Goal: Transaction & Acquisition: Purchase product/service

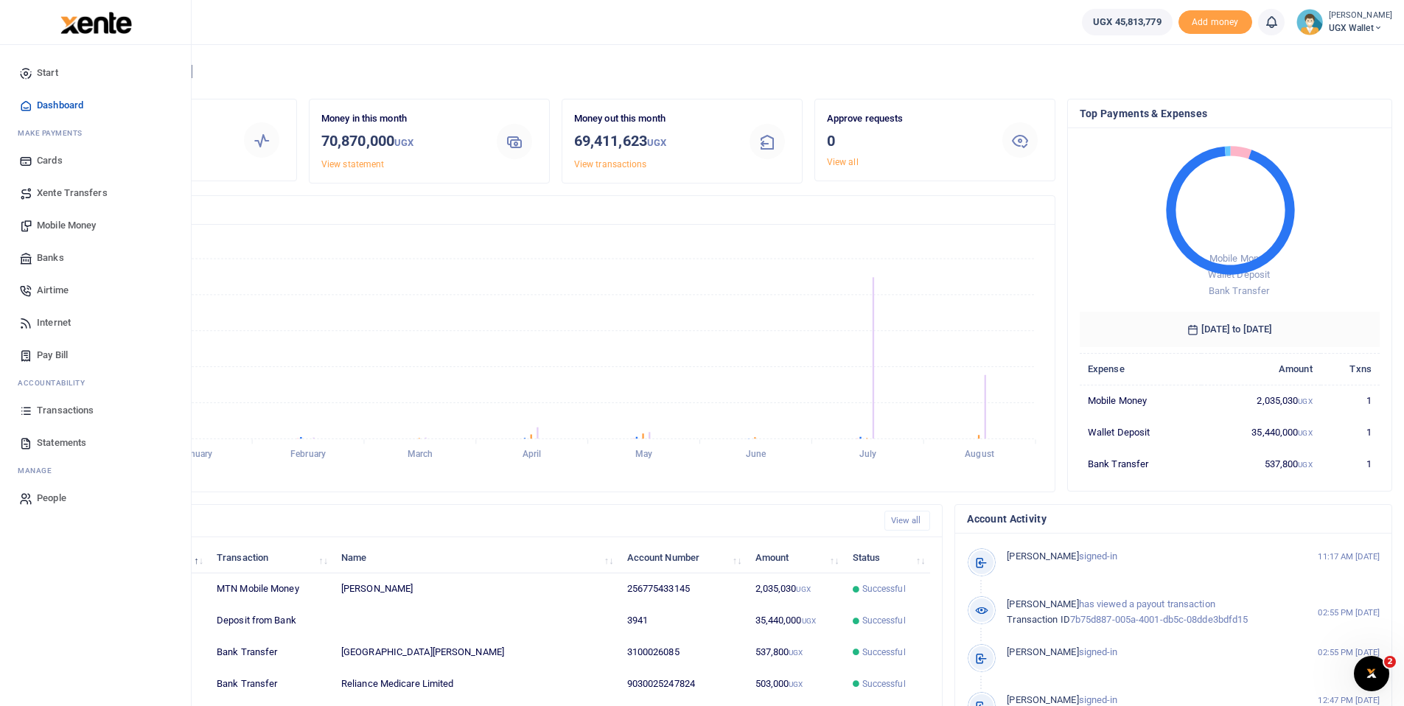
click at [60, 223] on span "Mobile Money" at bounding box center [66, 225] width 59 height 15
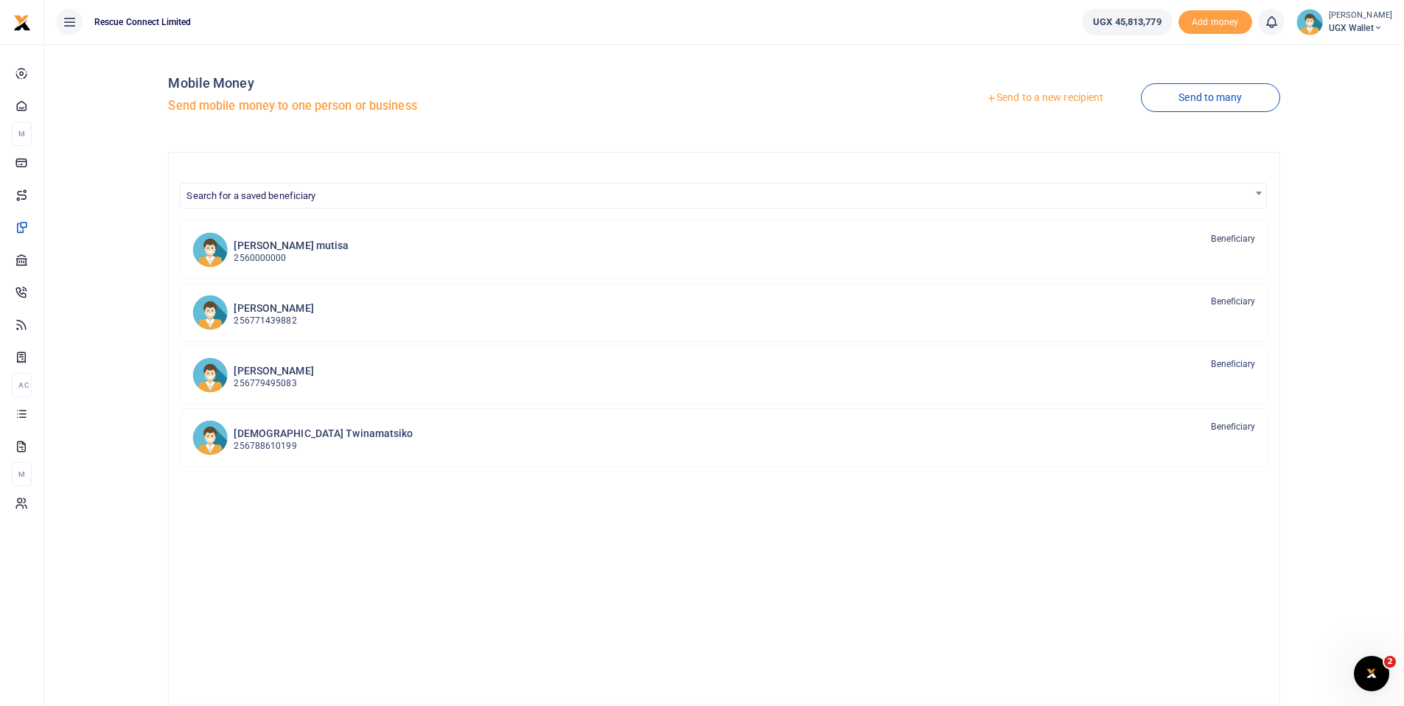
click at [1034, 97] on link "Send to a new recipient" at bounding box center [1045, 98] width 192 height 27
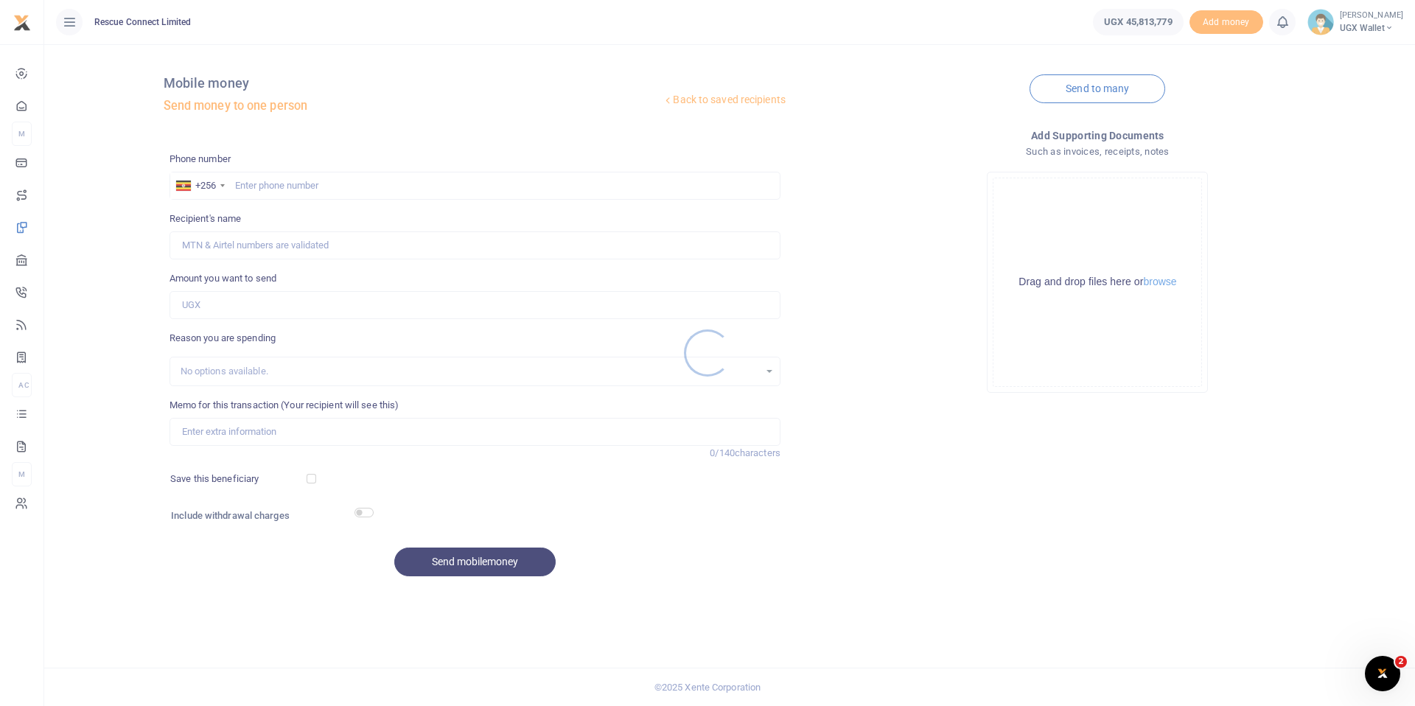
click at [287, 182] on div at bounding box center [707, 353] width 1415 height 706
click at [256, 187] on div at bounding box center [707, 353] width 1415 height 706
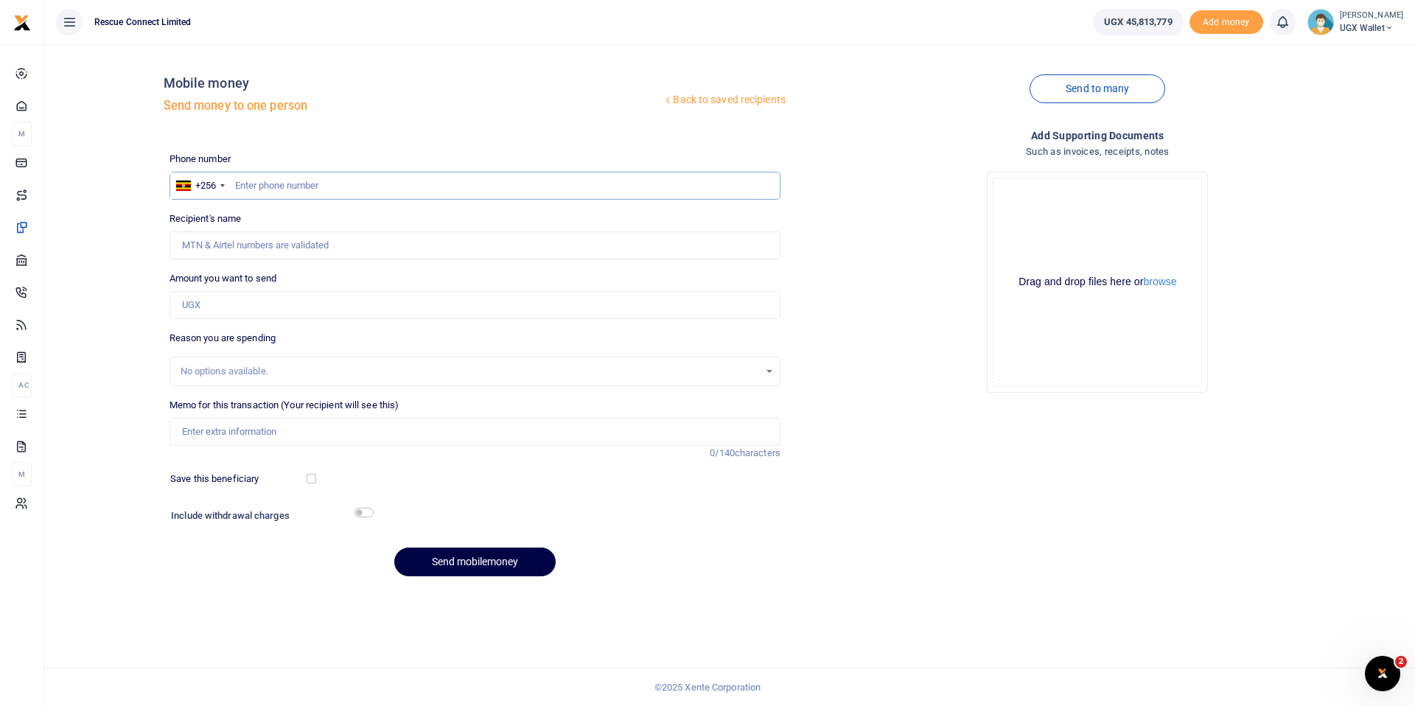
click at [241, 189] on input "text" at bounding box center [475, 186] width 611 height 28
type input "783557624"
type input "[PERSON_NAME]"
type input "783557624"
click at [251, 293] on input "Amount you want to send" at bounding box center [475, 305] width 611 height 28
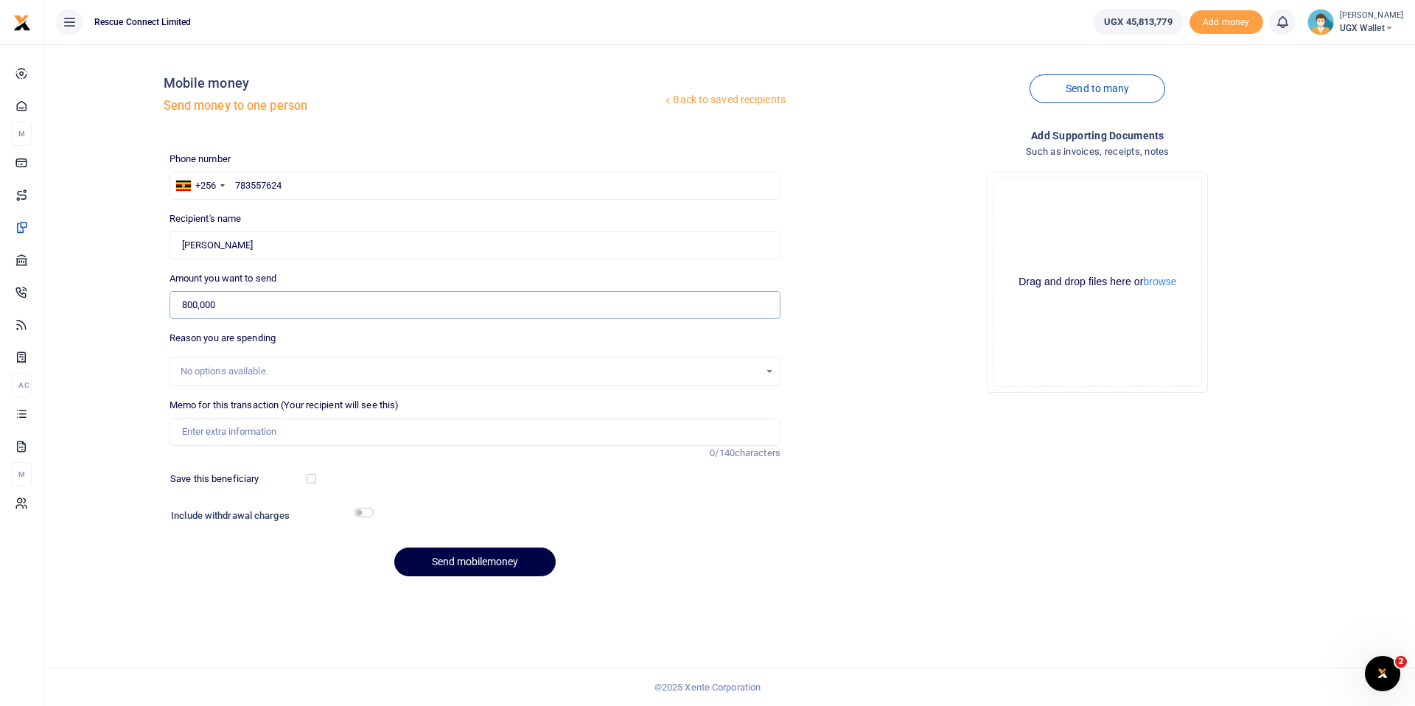
type input "800,000"
click at [308, 440] on input "Memo for this transaction (Your recipient will see this)" at bounding box center [475, 432] width 611 height 28
click at [298, 423] on input "Bulamu" at bounding box center [475, 432] width 611 height 28
paste input "Henry Semaganda"
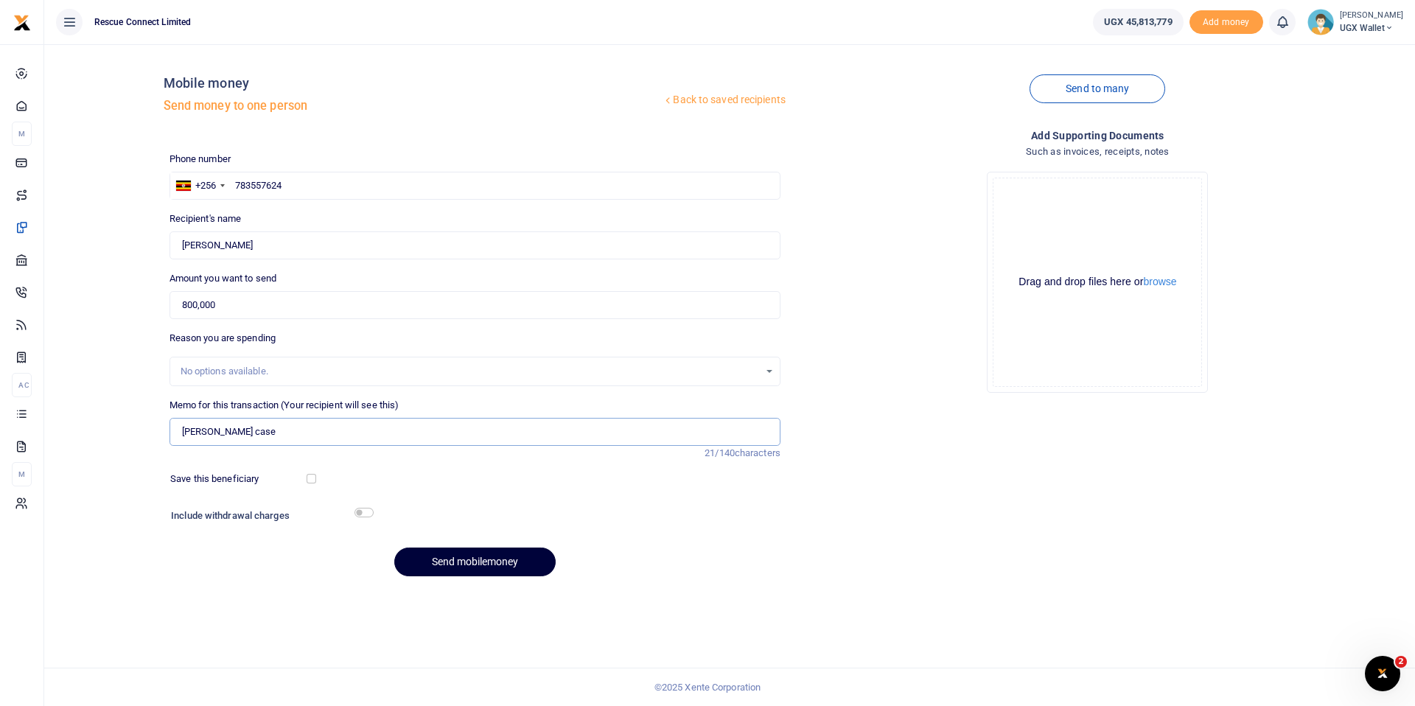
type input "Henry Semaganda case"
click at [500, 560] on button "Send mobilemoney" at bounding box center [474, 562] width 161 height 29
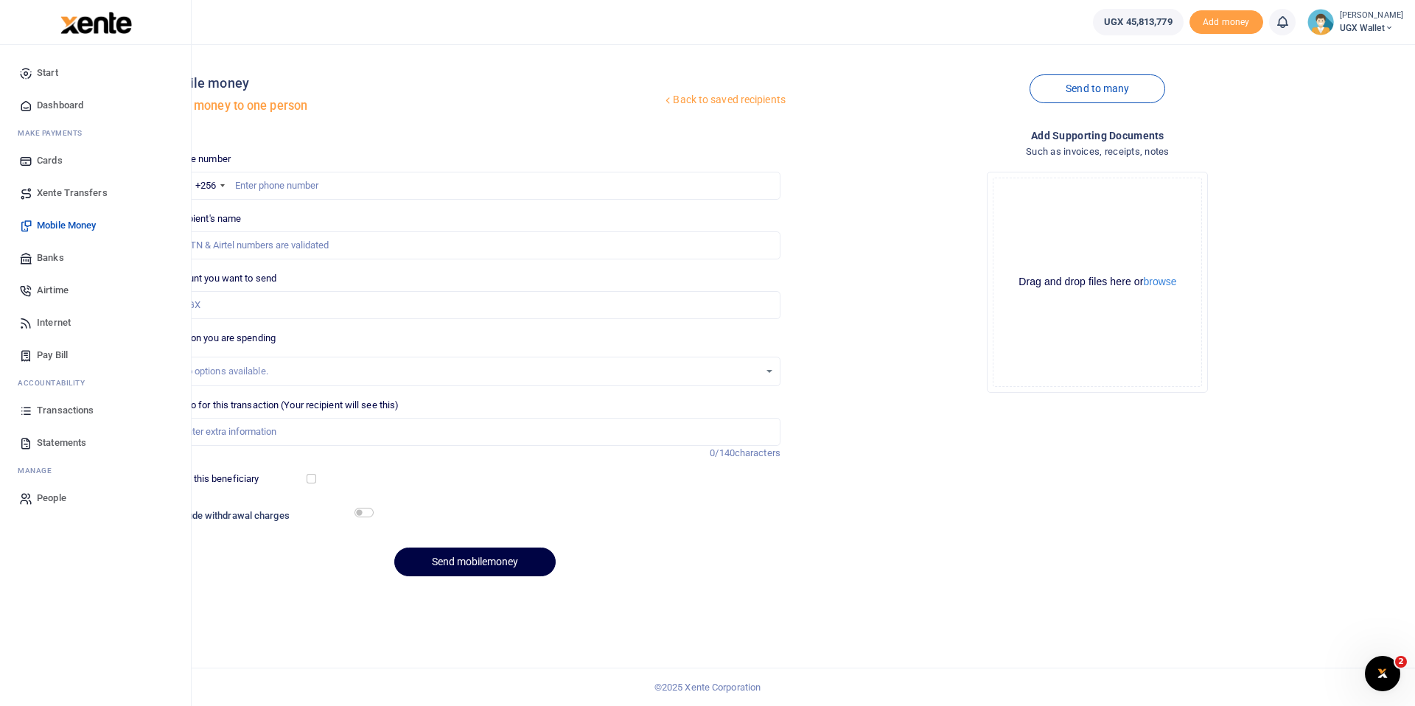
click at [51, 257] on span "Banks" at bounding box center [50, 258] width 27 height 15
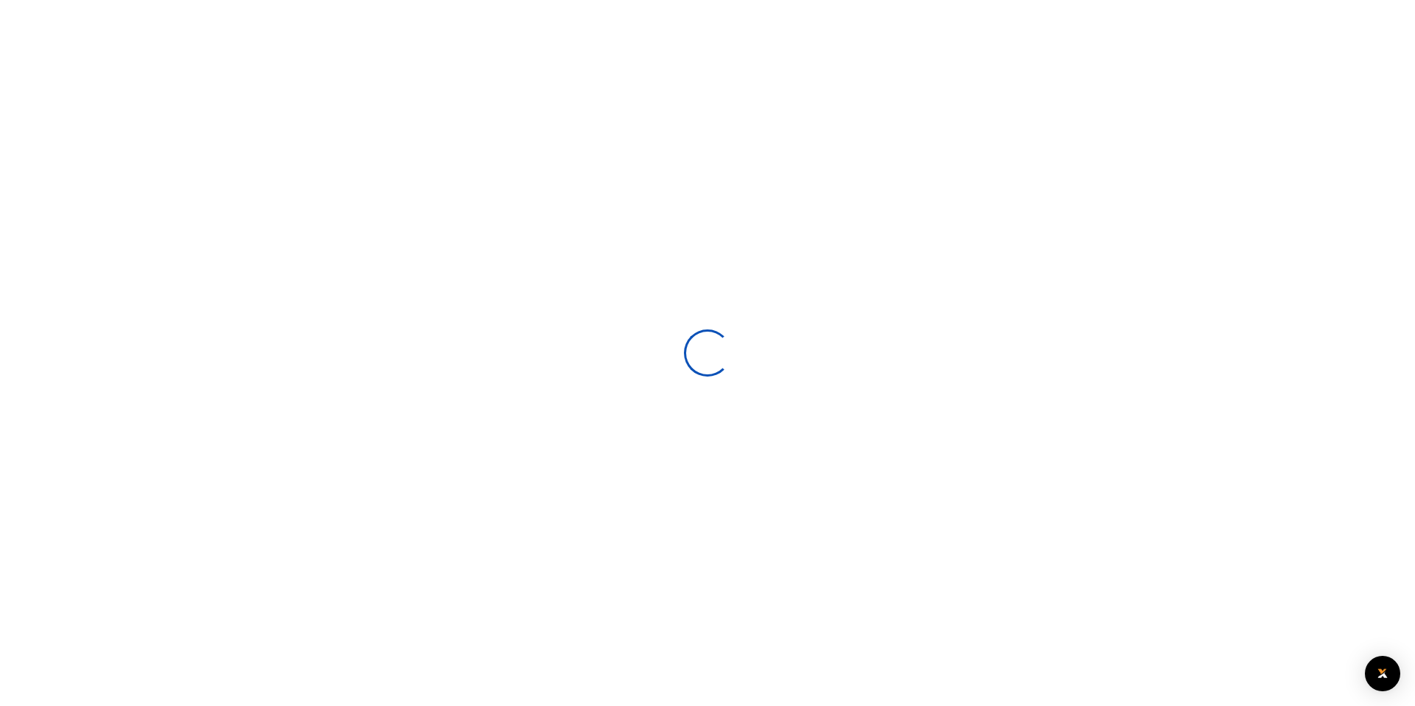
select select
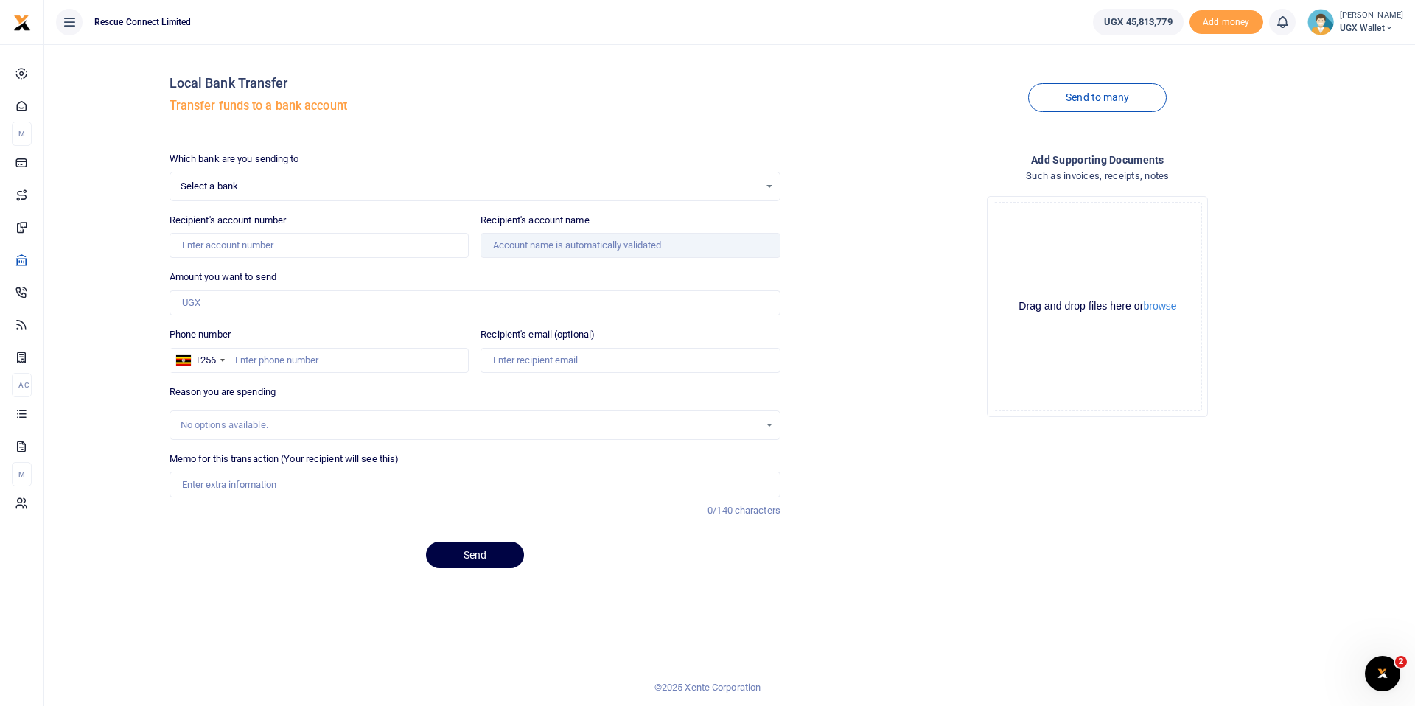
click at [1083, 94] on link "Send to many" at bounding box center [1097, 97] width 139 height 29
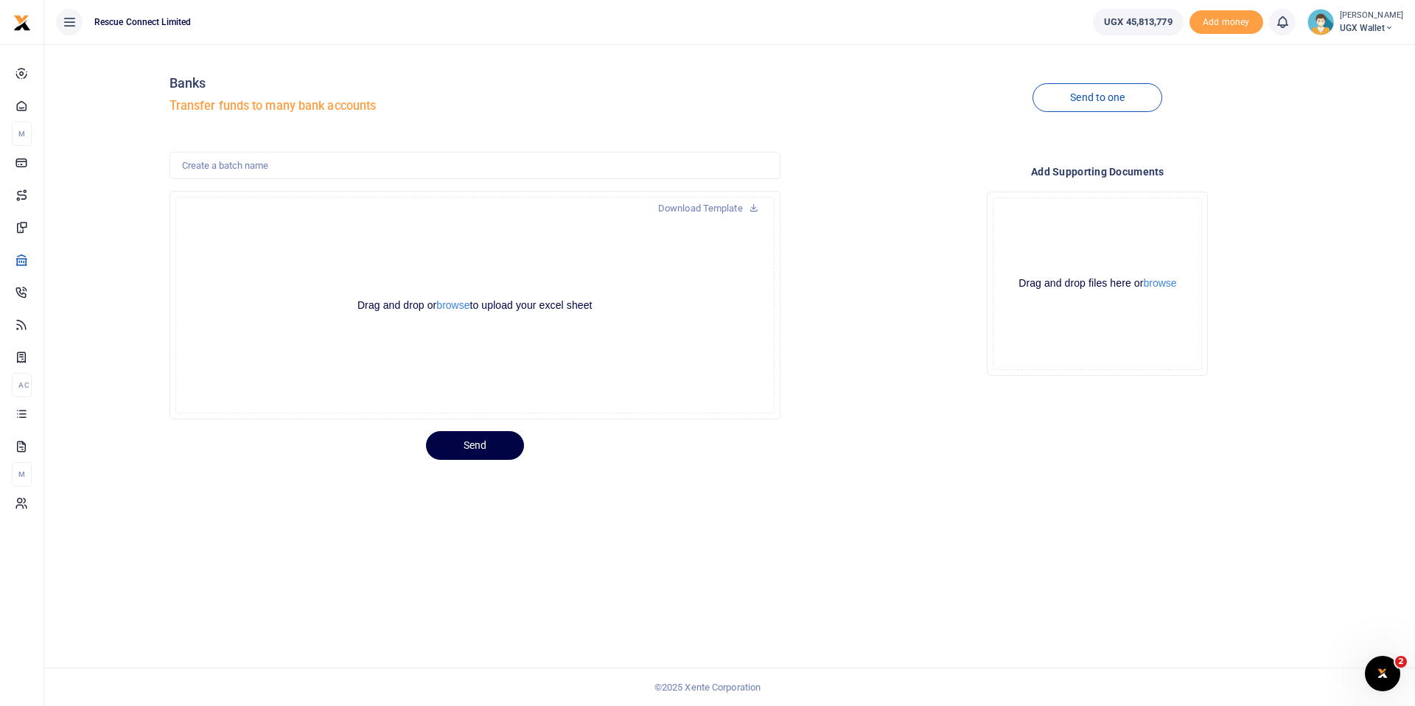
click at [453, 305] on div at bounding box center [707, 353] width 1415 height 706
click at [446, 307] on button "browse" at bounding box center [452, 305] width 33 height 11
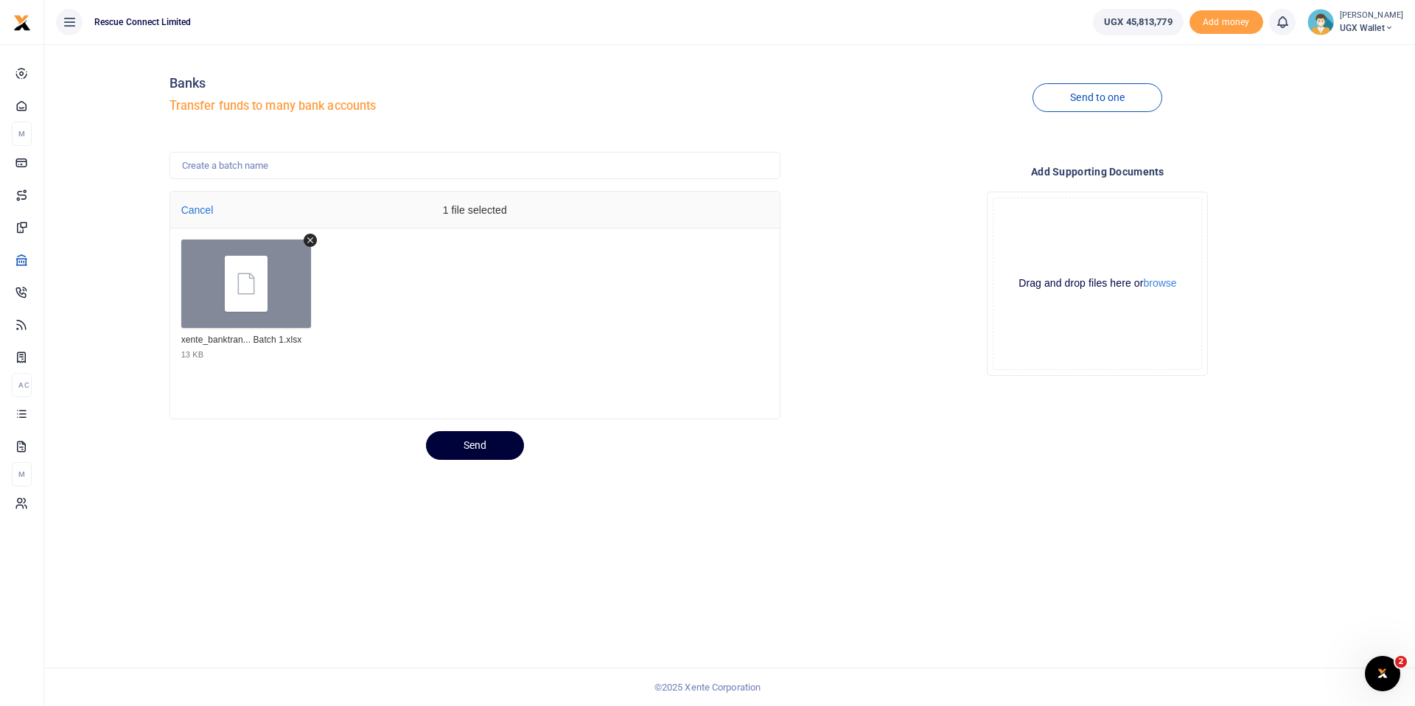
click at [480, 449] on button "Send" at bounding box center [475, 445] width 98 height 29
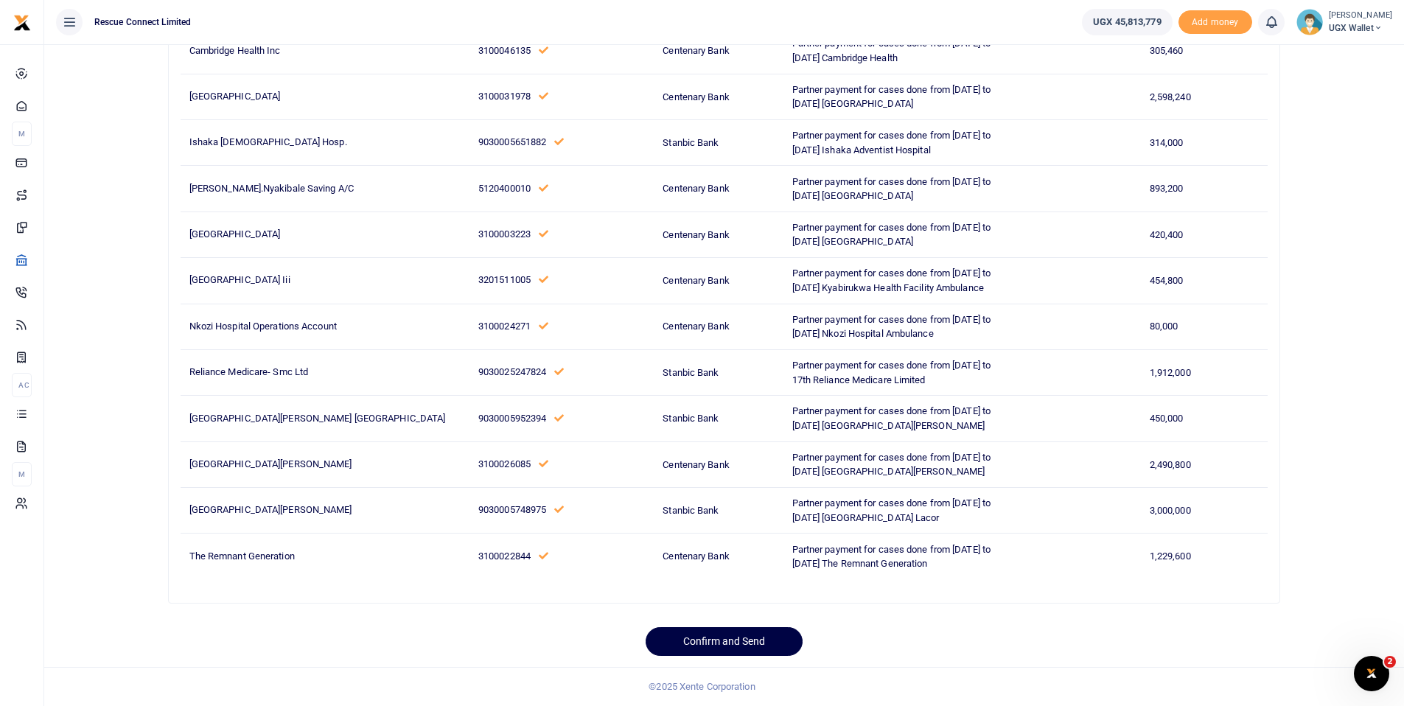
scroll to position [402, 0]
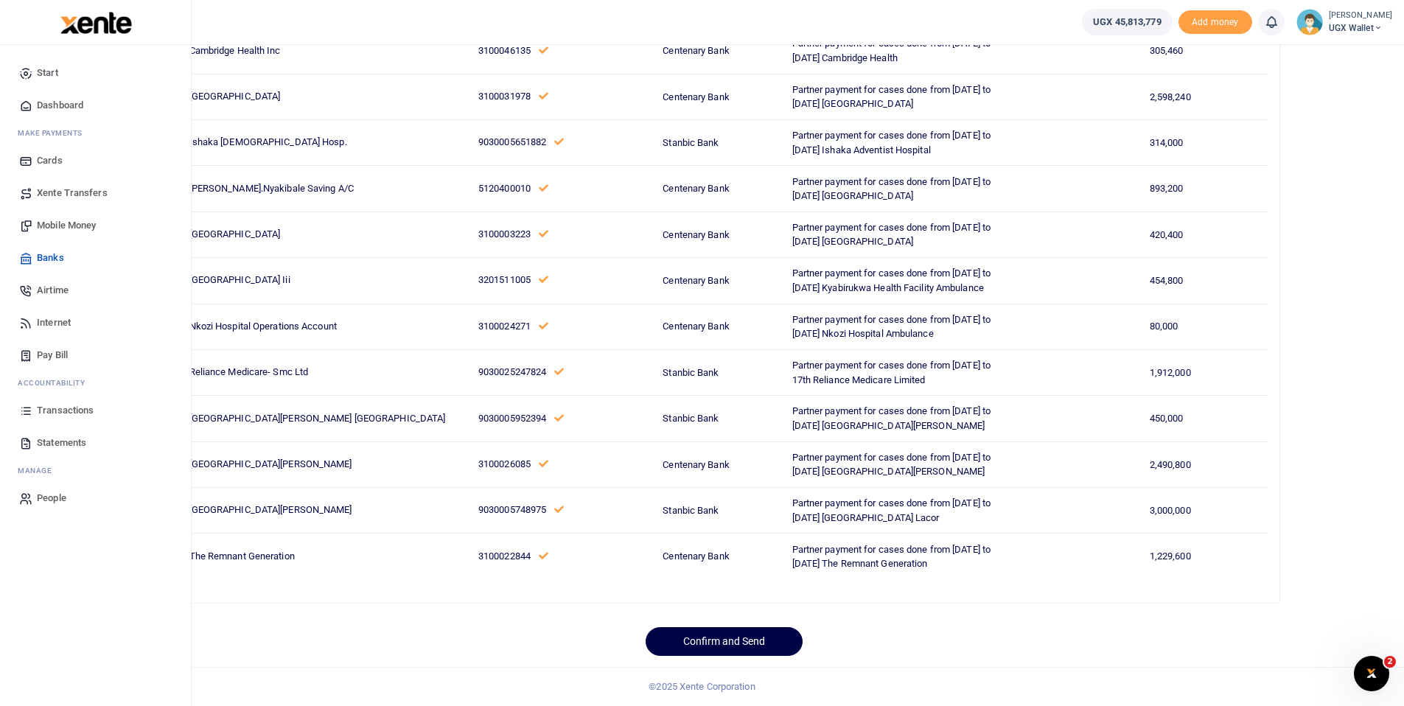
click at [27, 73] on icon at bounding box center [25, 72] width 13 height 13
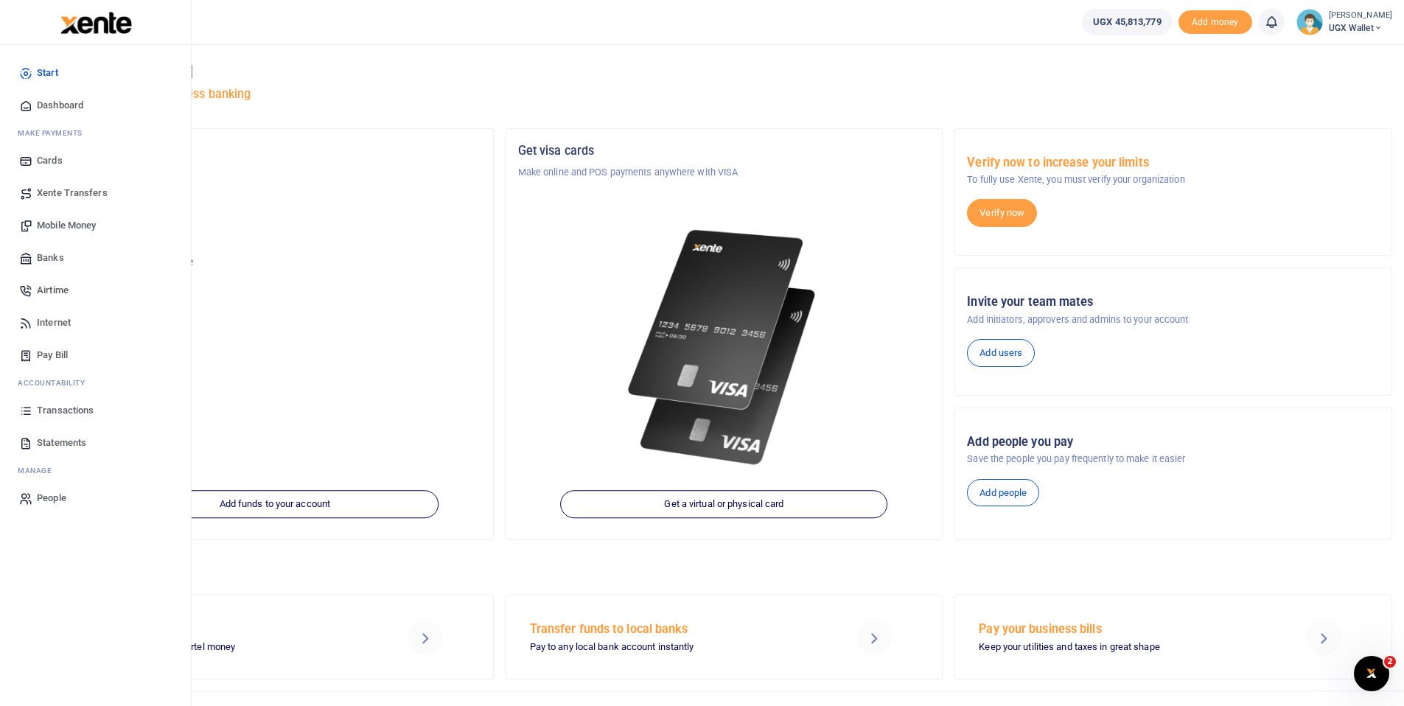
click at [83, 403] on span "Transactions" at bounding box center [65, 410] width 57 height 15
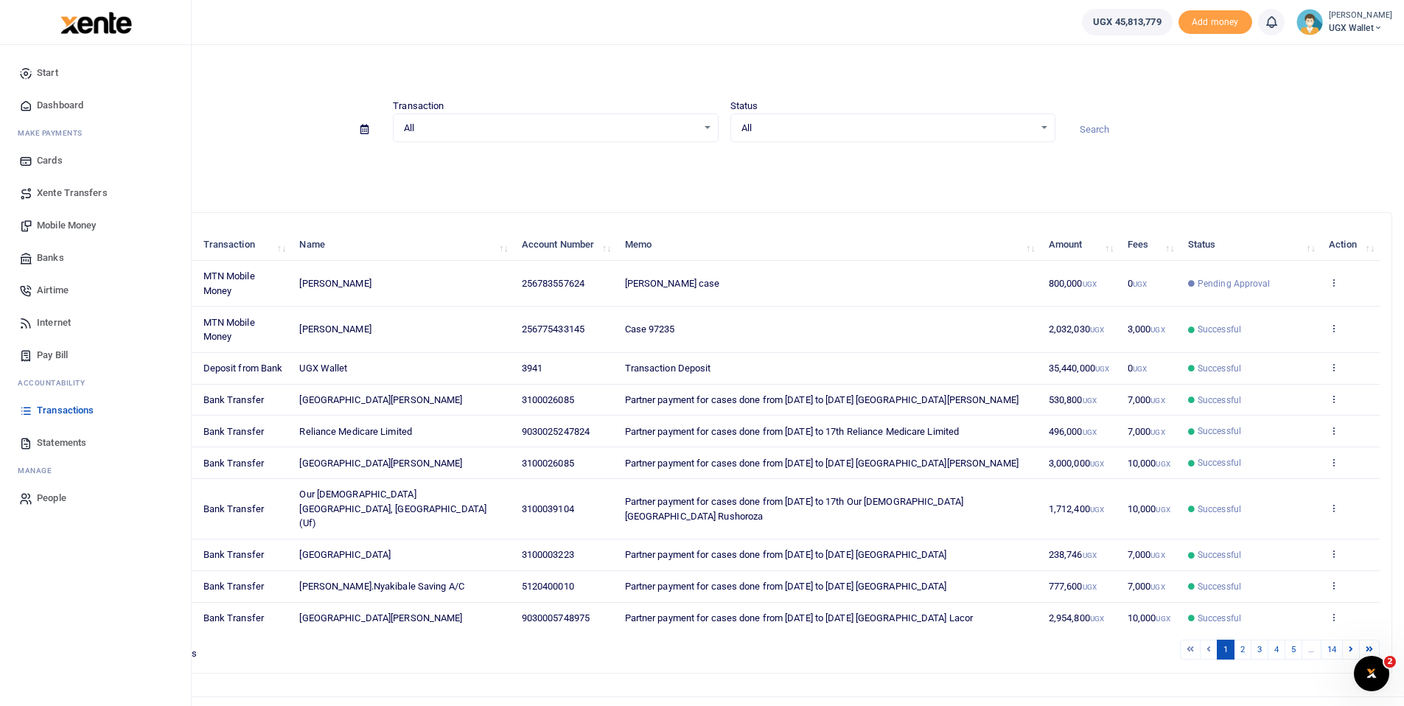
click at [68, 260] on link "Banks" at bounding box center [95, 258] width 167 height 32
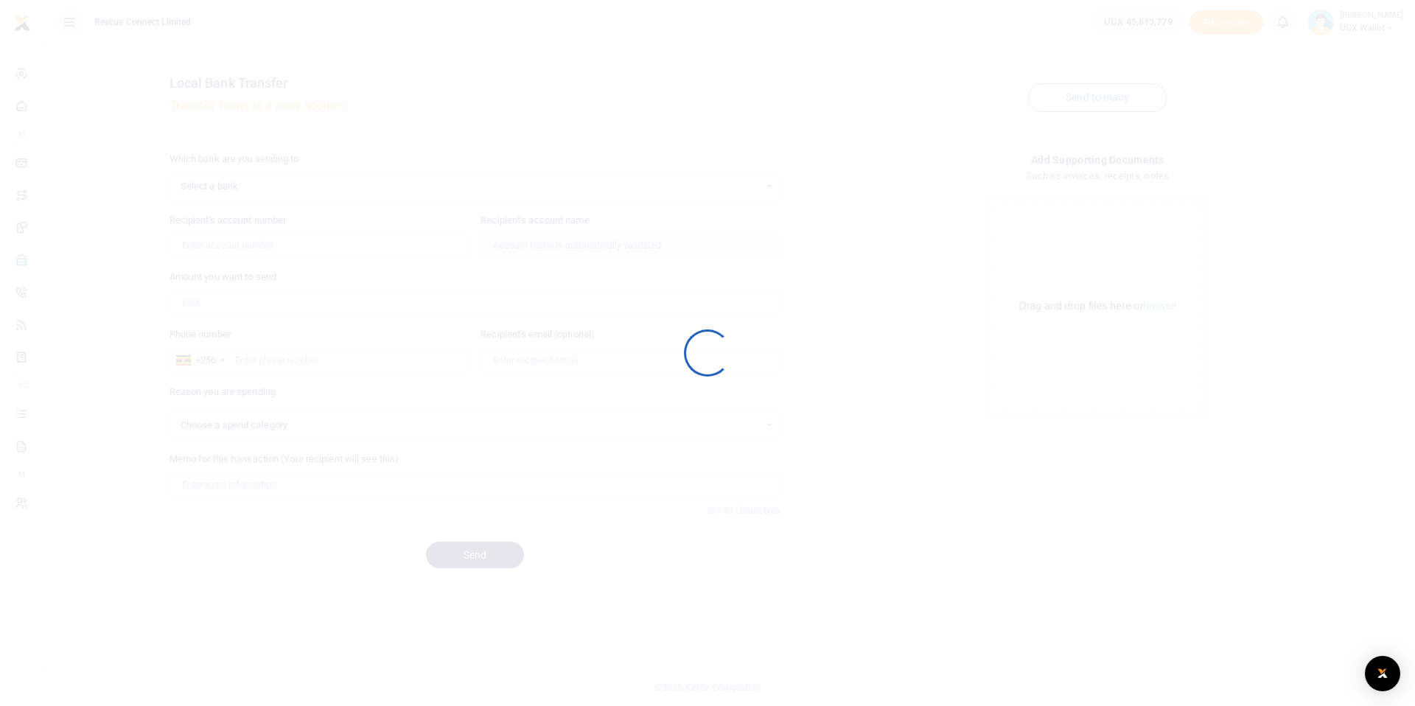
select select
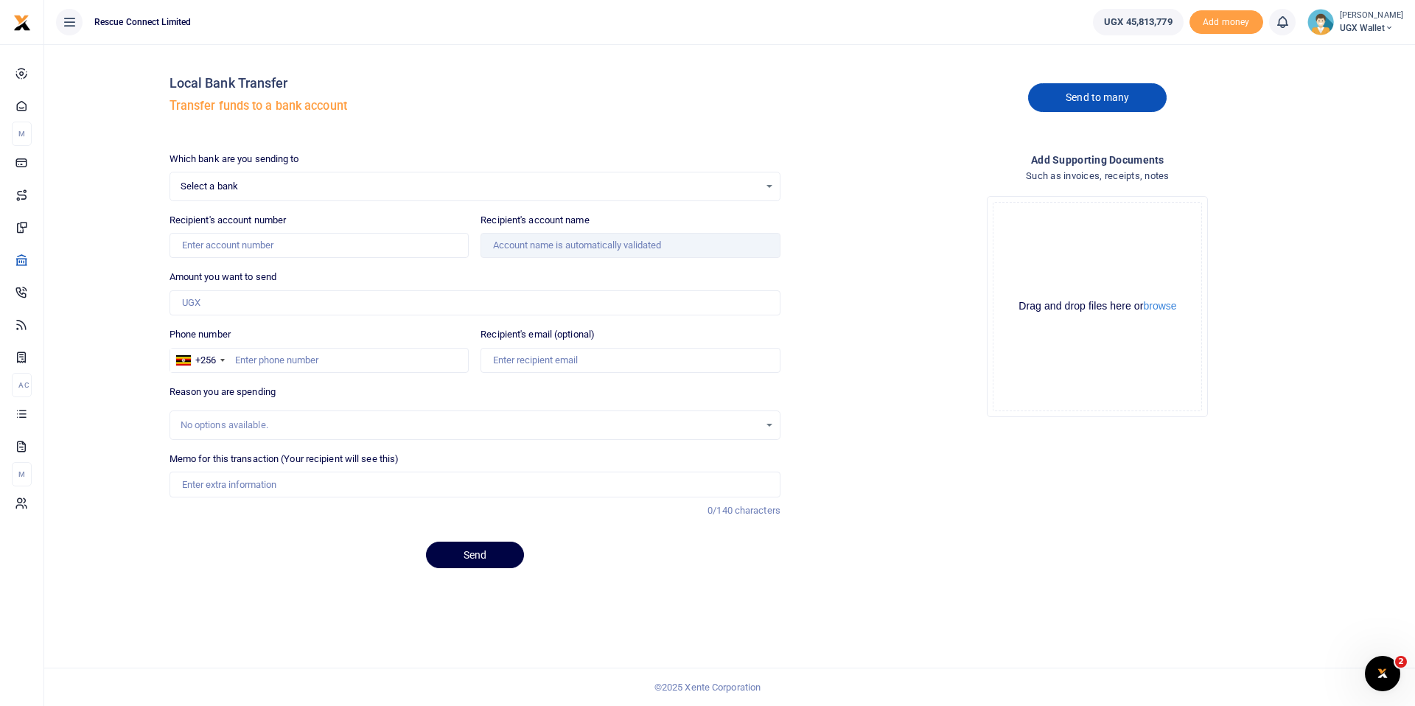
click at [1083, 103] on link "Send to many" at bounding box center [1097, 97] width 139 height 29
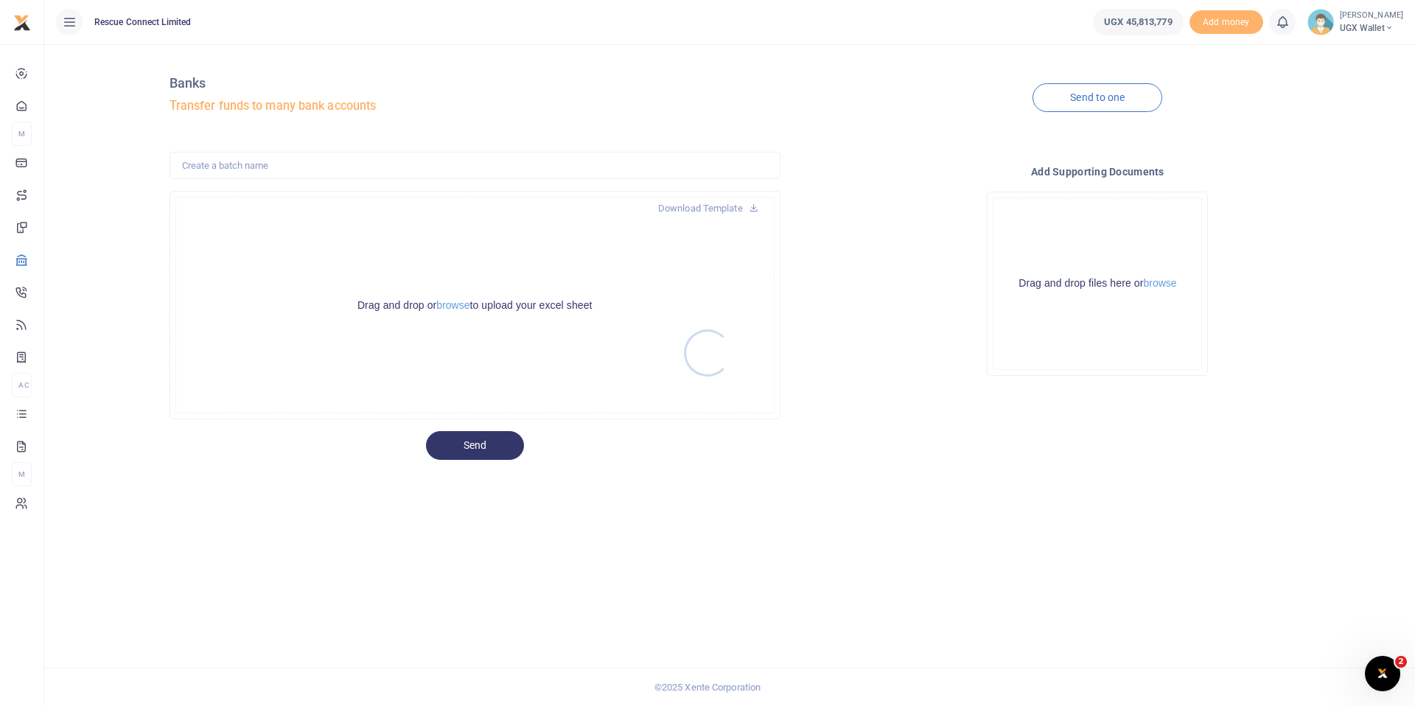
click at [451, 303] on div at bounding box center [707, 353] width 1415 height 706
click at [446, 307] on button "browse" at bounding box center [452, 305] width 33 height 11
click at [450, 306] on button "browse" at bounding box center [452, 305] width 33 height 11
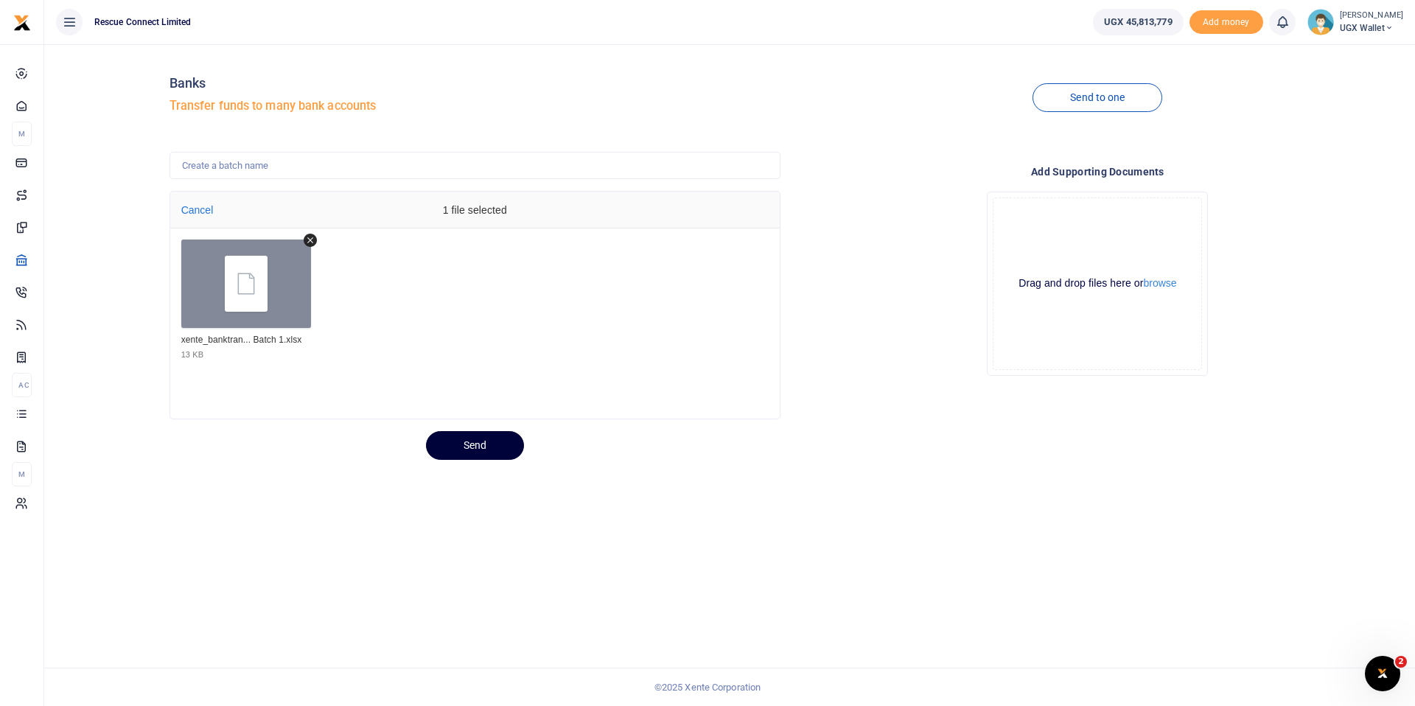
click at [472, 442] on button "Send" at bounding box center [475, 445] width 98 height 29
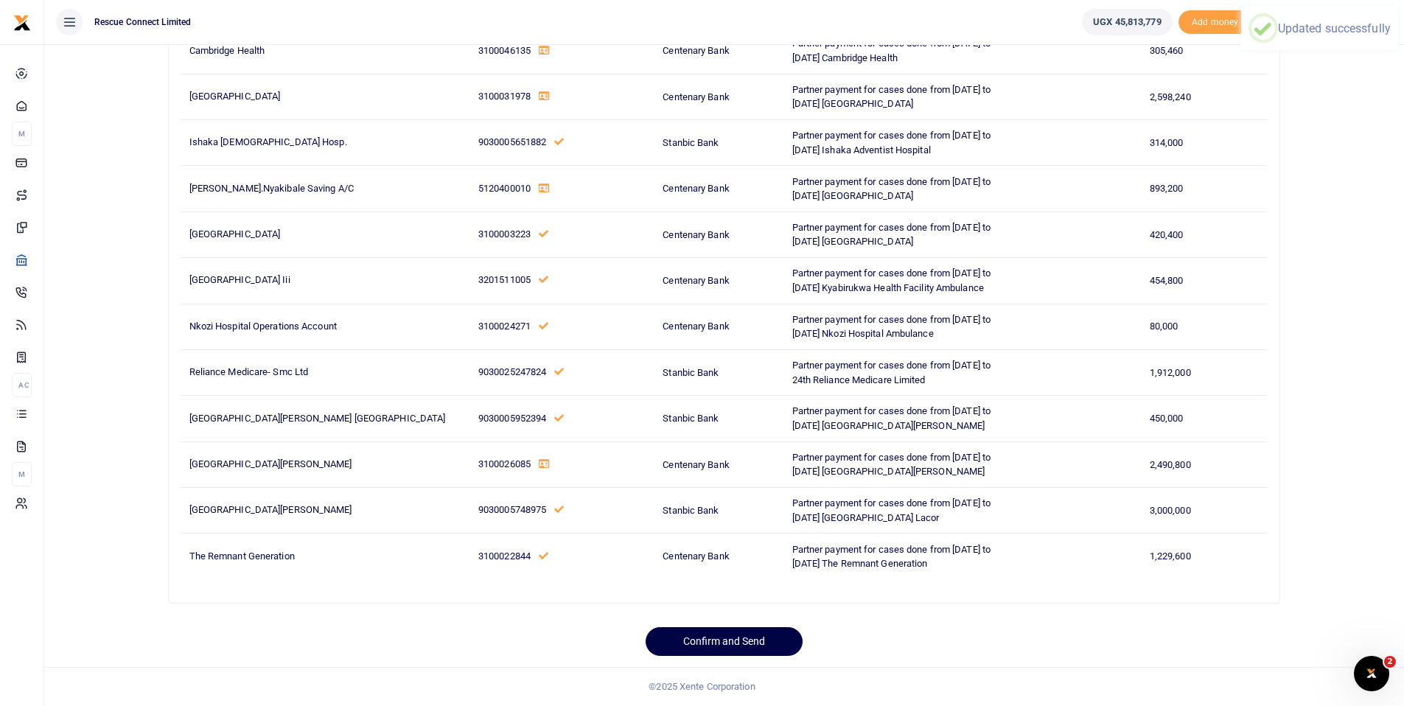
scroll to position [402, 0]
click at [717, 635] on button "Confirm and Send" at bounding box center [724, 641] width 157 height 29
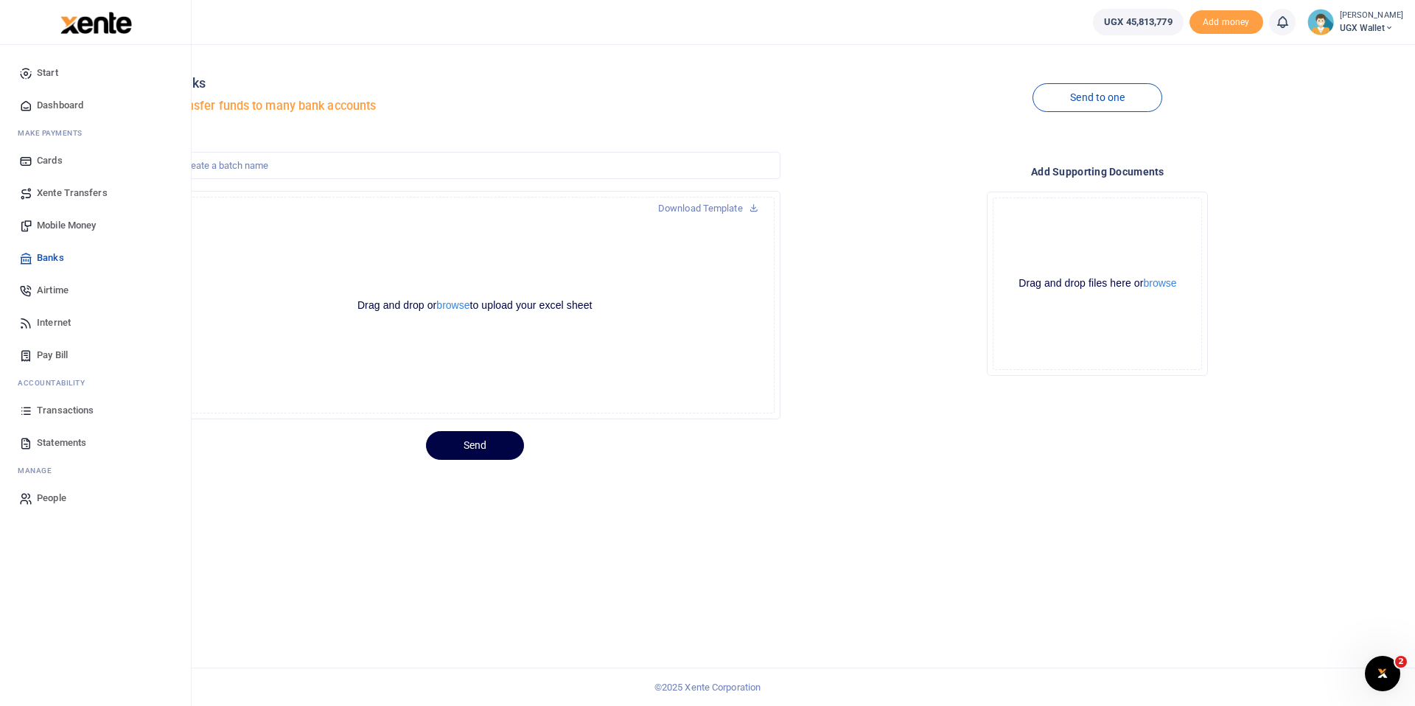
click at [44, 70] on span "Start" at bounding box center [47, 73] width 21 height 15
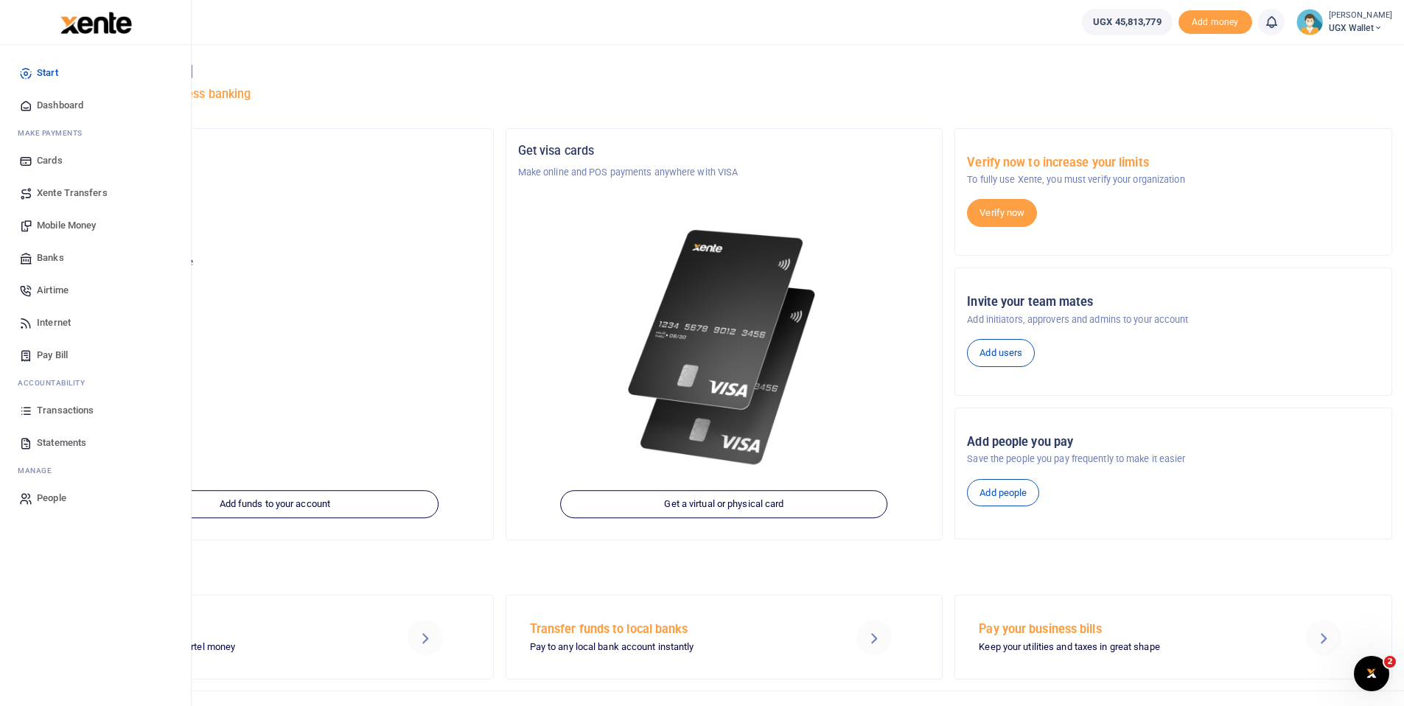
click at [60, 255] on span "Banks" at bounding box center [50, 258] width 27 height 15
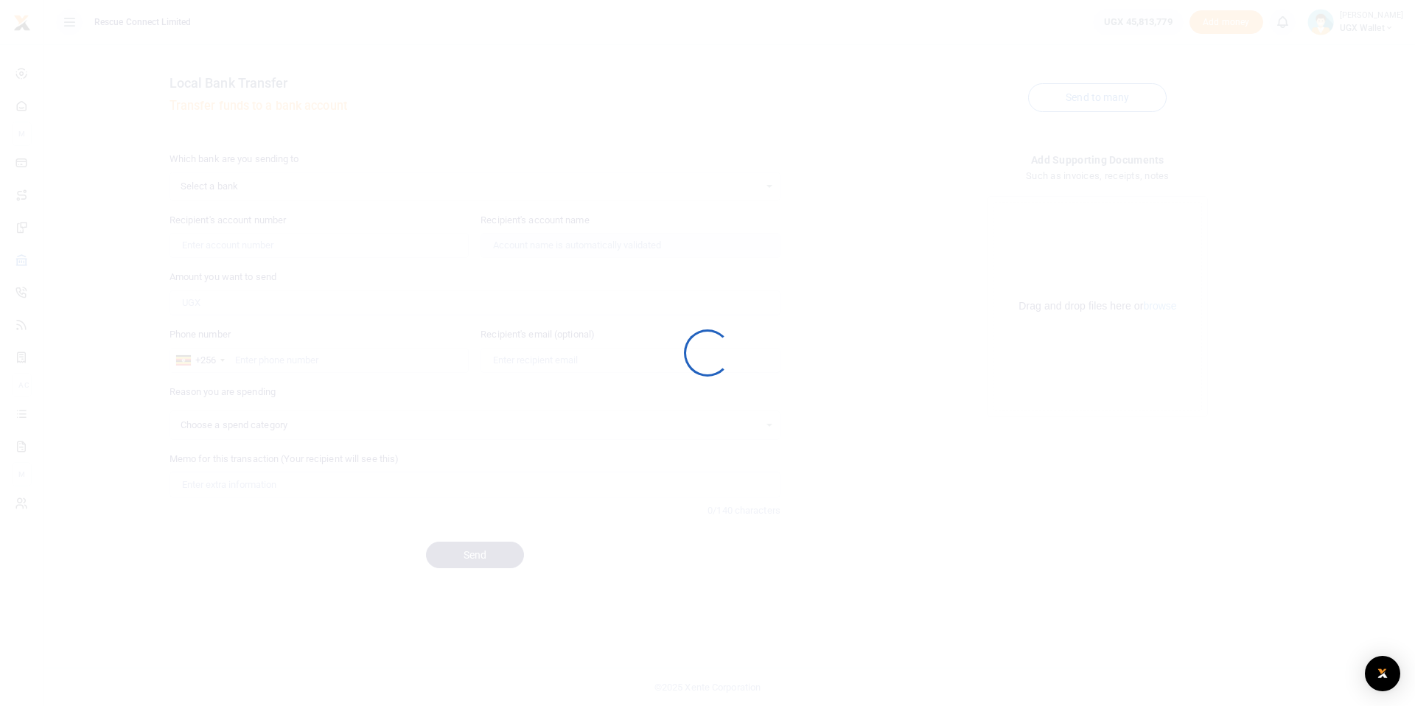
select select
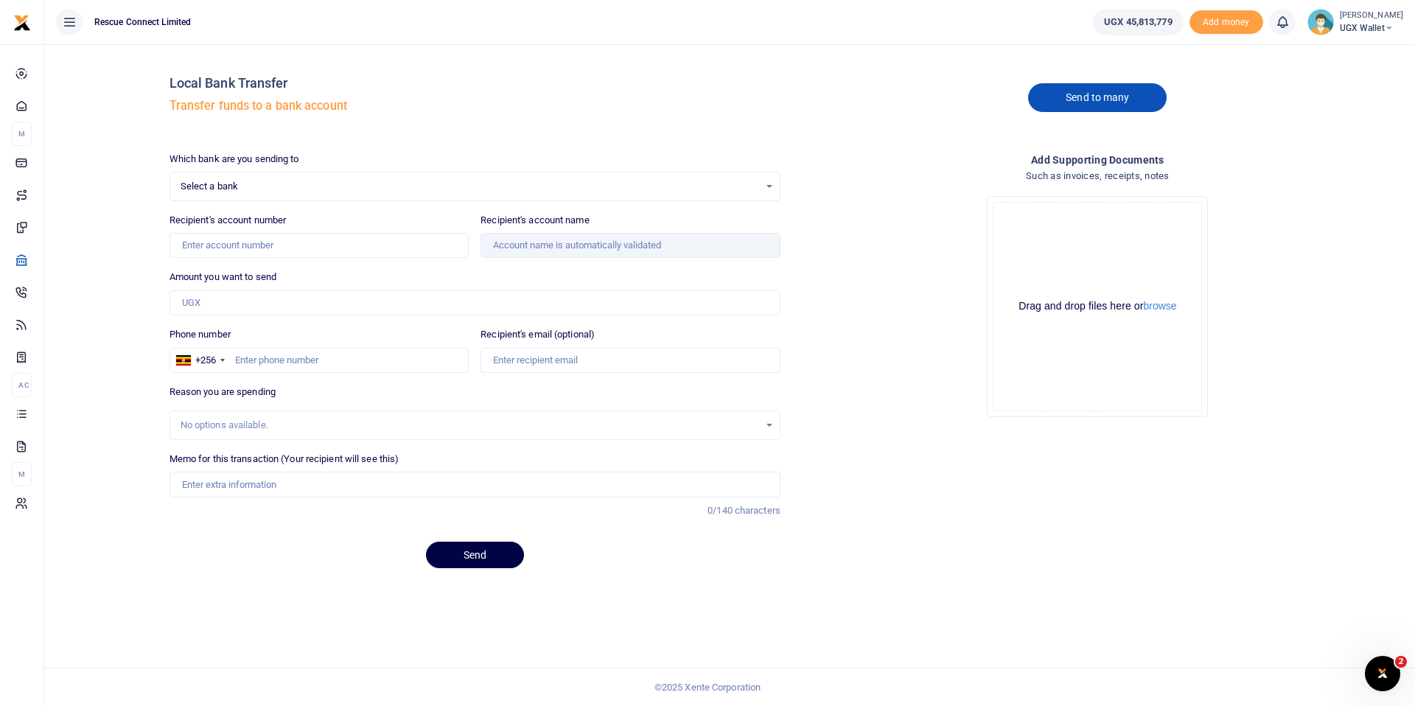
click at [1089, 96] on link "Send to many" at bounding box center [1097, 97] width 139 height 29
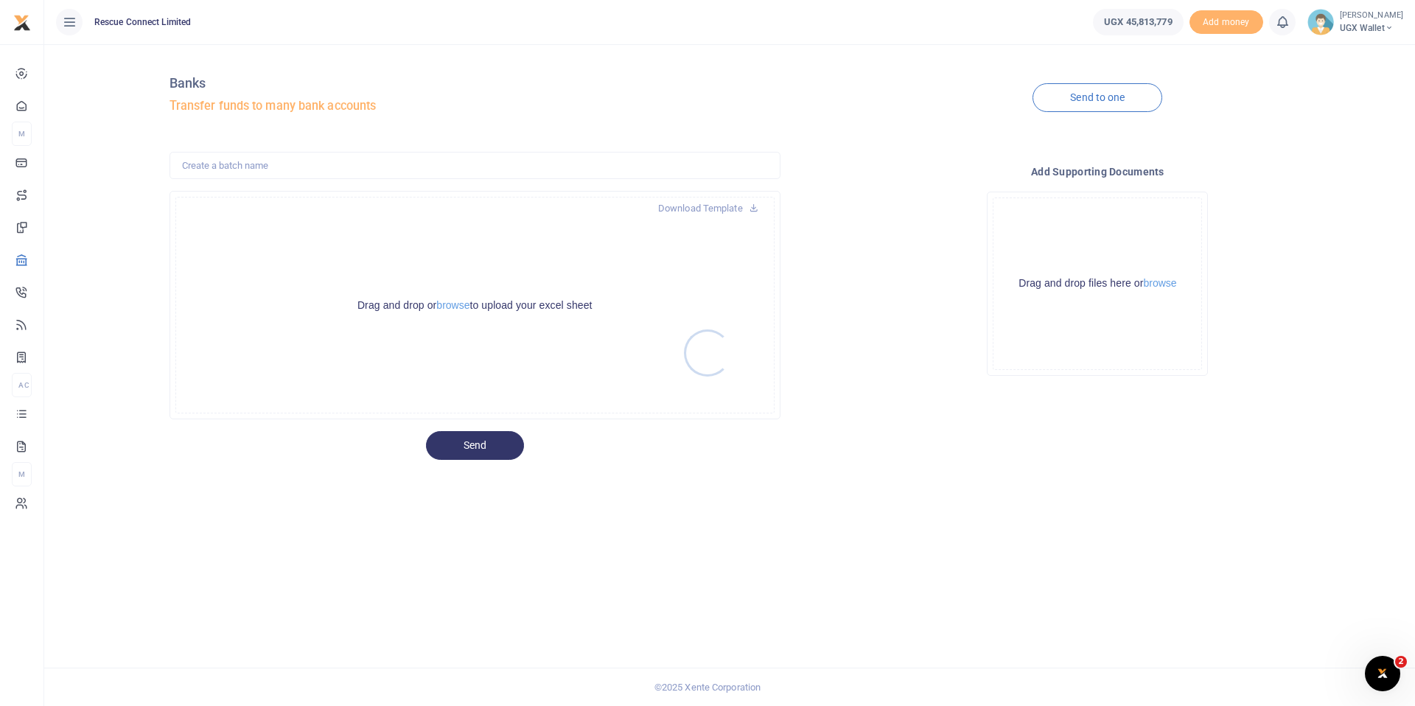
click at [454, 304] on div at bounding box center [707, 353] width 1415 height 706
click at [444, 304] on button "browse" at bounding box center [452, 305] width 33 height 11
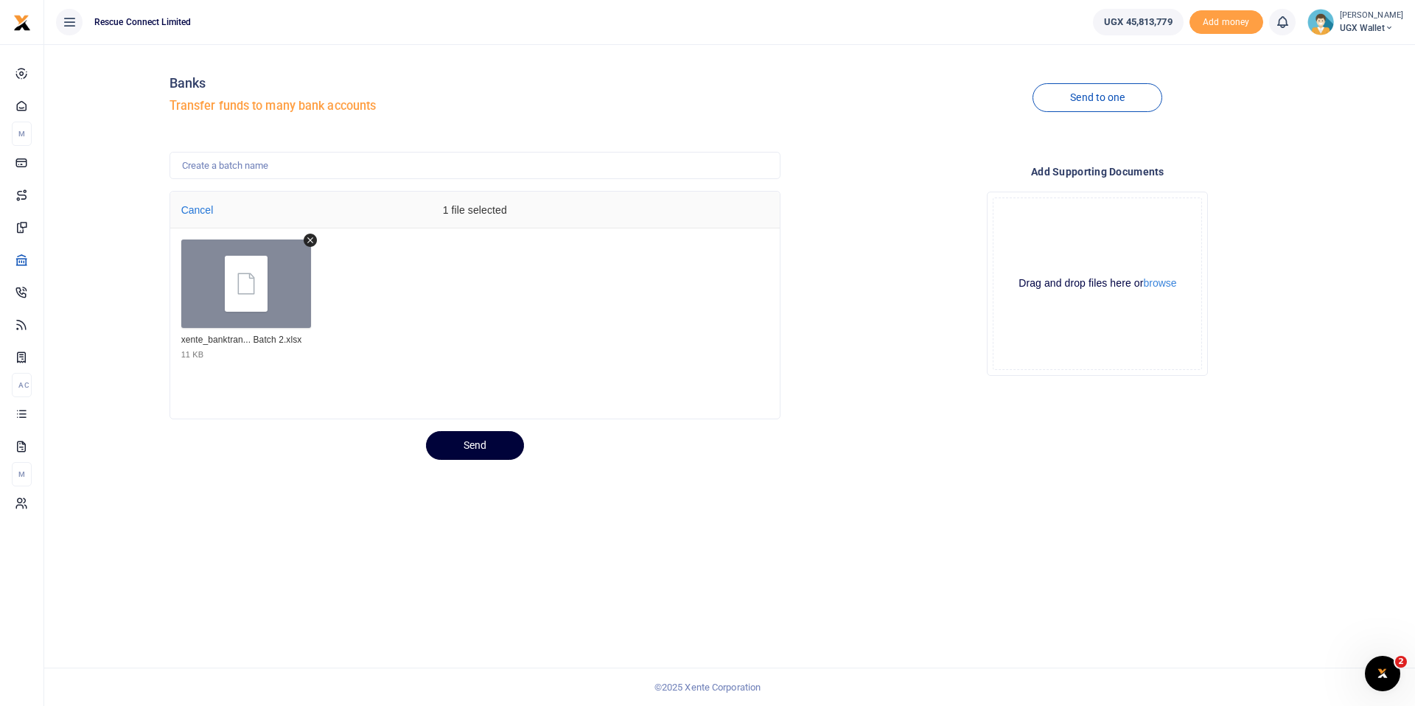
click at [450, 447] on button "Send" at bounding box center [475, 445] width 98 height 29
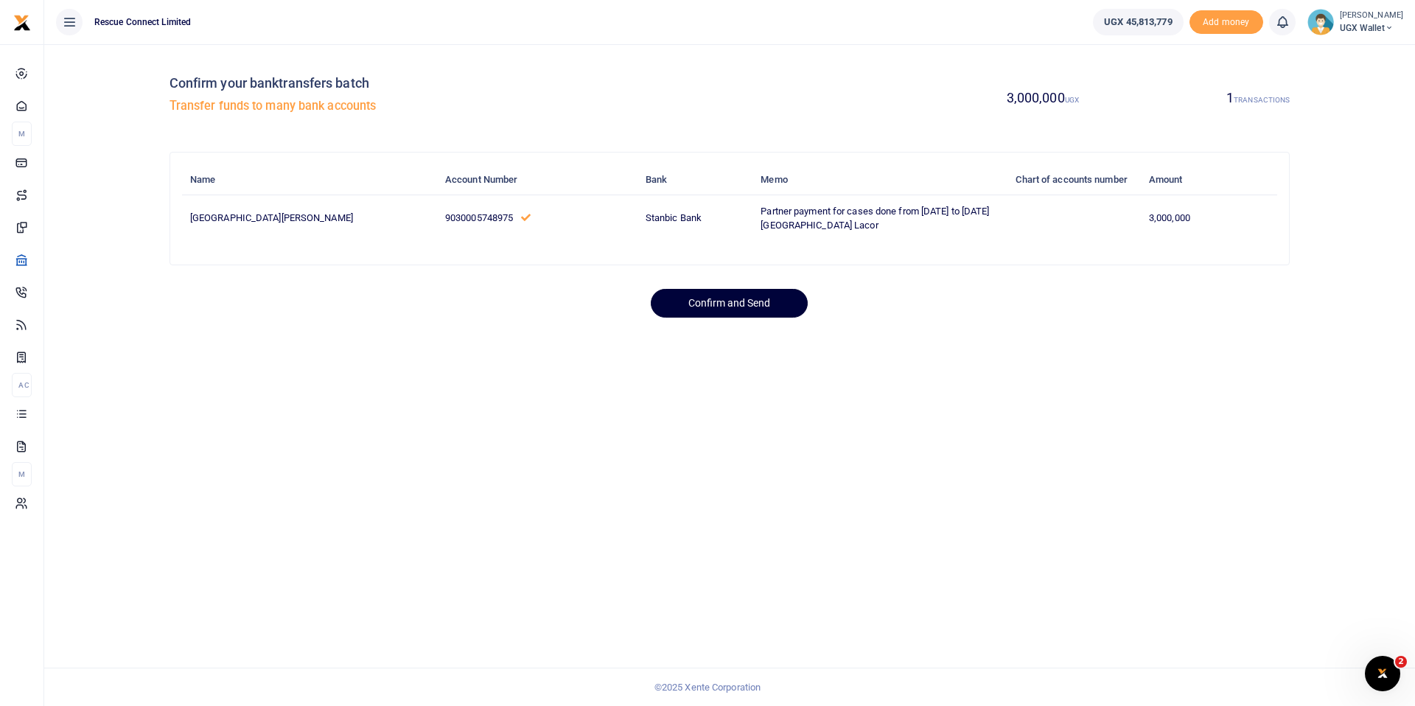
click at [730, 318] on button "Confirm and Send" at bounding box center [729, 303] width 157 height 29
click at [733, 313] on button "Confirm and Send" at bounding box center [729, 303] width 157 height 29
click at [764, 318] on button "Confirm and Send" at bounding box center [729, 303] width 157 height 29
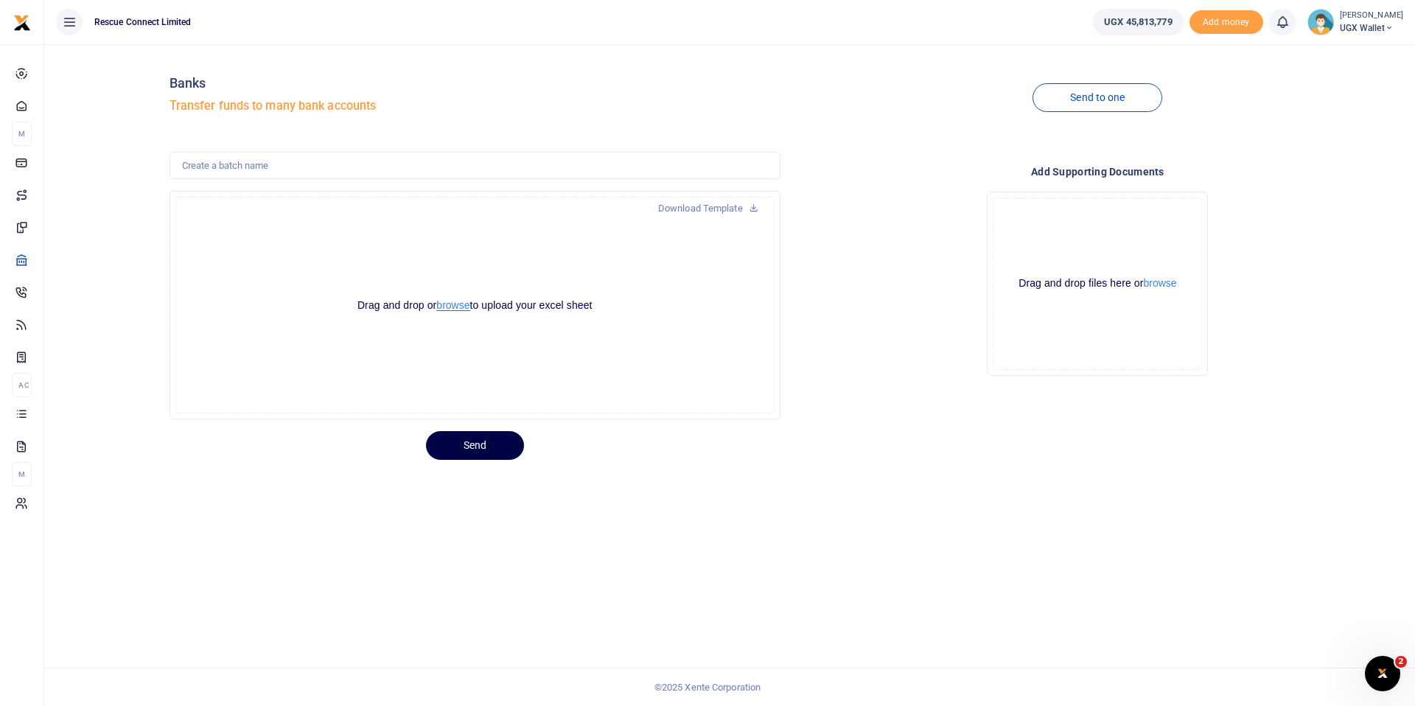
click at [453, 304] on button "browse" at bounding box center [452, 305] width 33 height 11
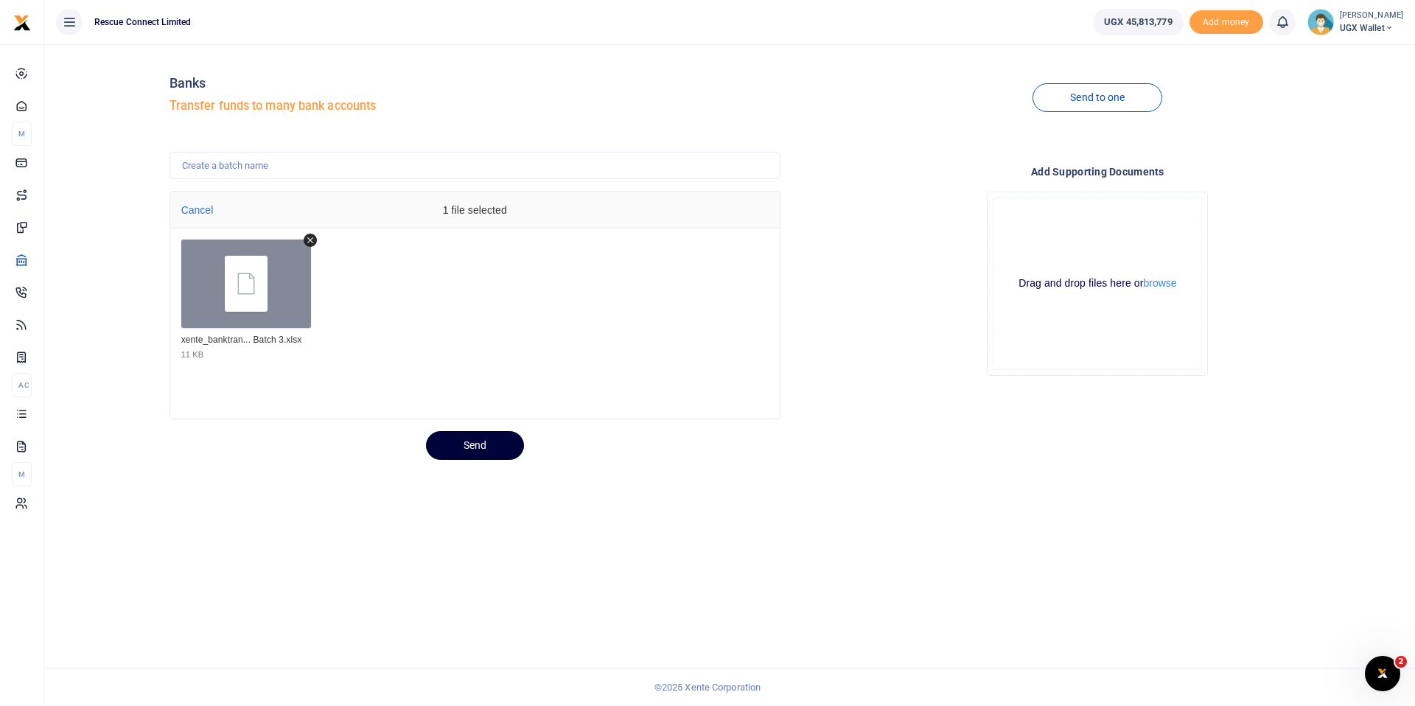
click at [498, 445] on button "Send" at bounding box center [475, 445] width 98 height 29
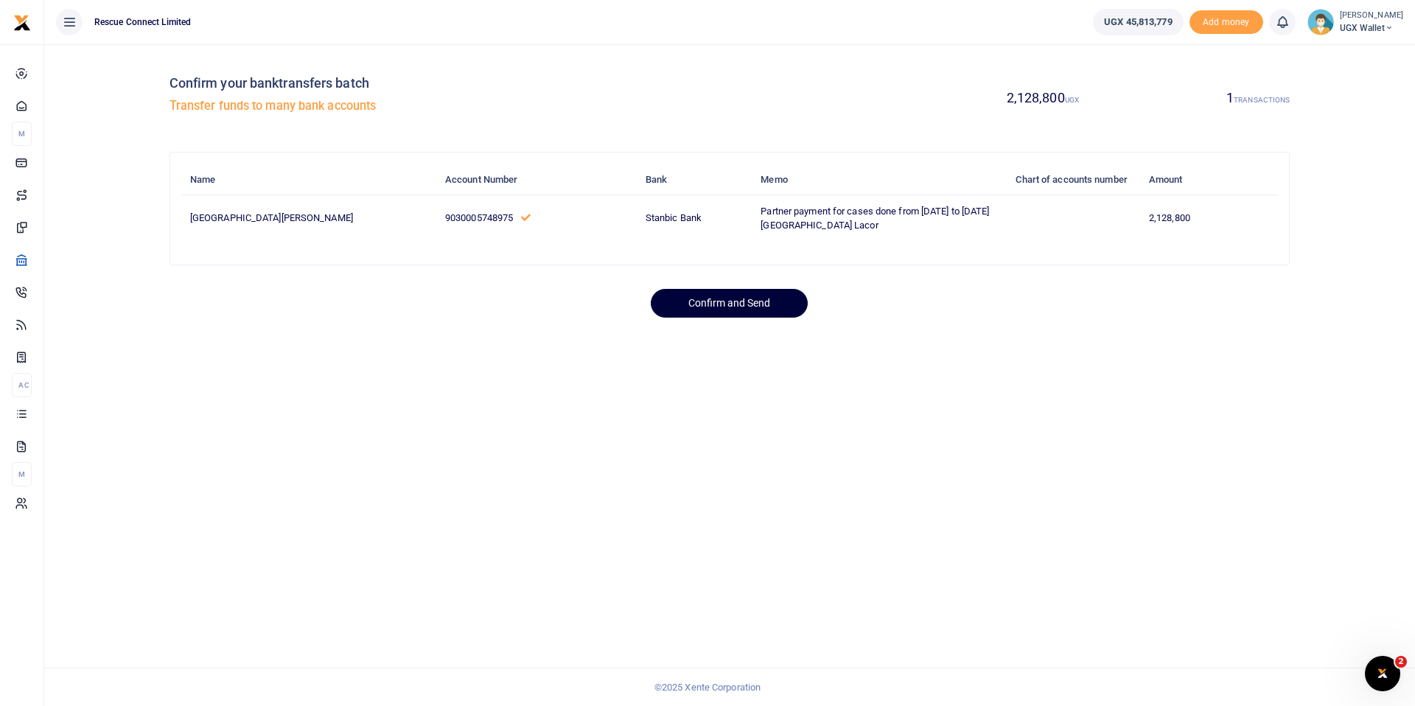
click at [745, 318] on button "Confirm and Send" at bounding box center [729, 303] width 157 height 29
click at [749, 314] on button "Confirm and Send" at bounding box center [729, 303] width 157 height 29
click at [756, 318] on button "Confirm and Send" at bounding box center [729, 303] width 157 height 29
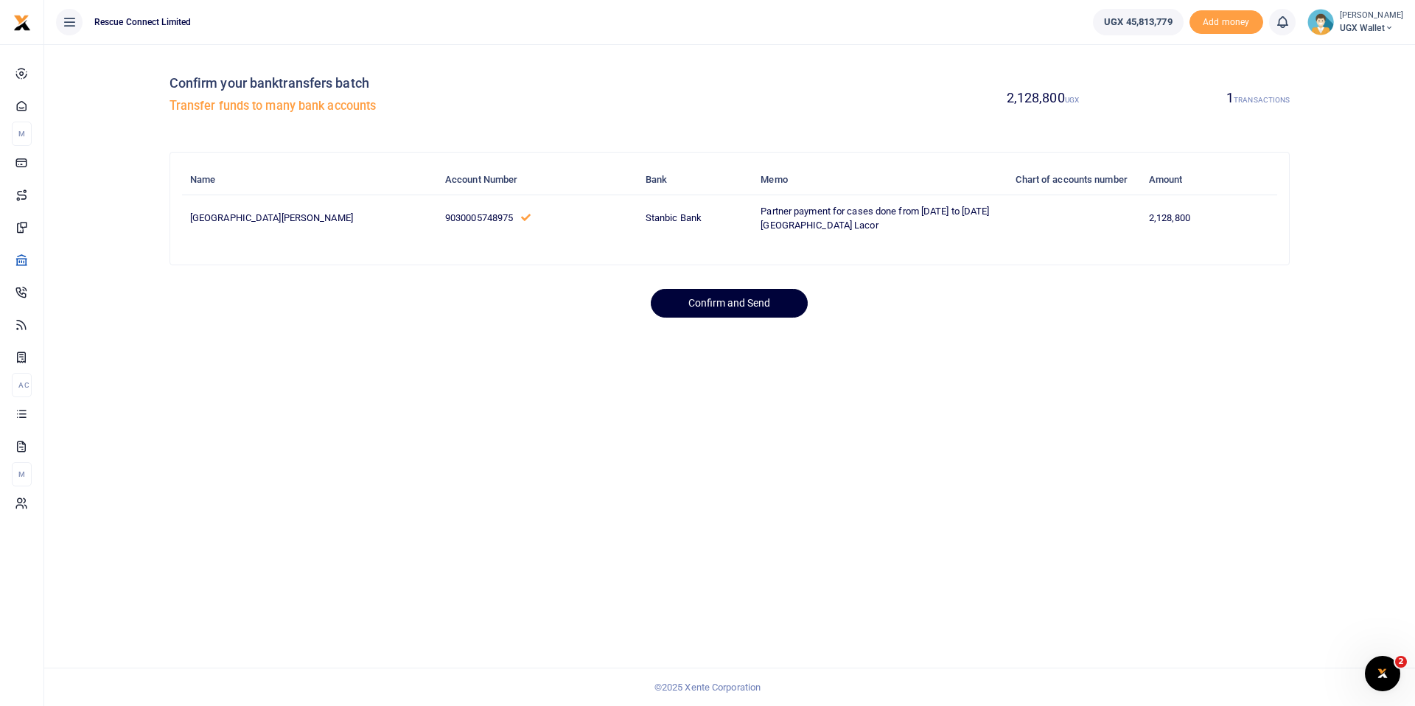
click at [717, 316] on button "Confirm and Send" at bounding box center [729, 303] width 157 height 29
click at [734, 317] on button "Confirm and Send" at bounding box center [729, 303] width 157 height 29
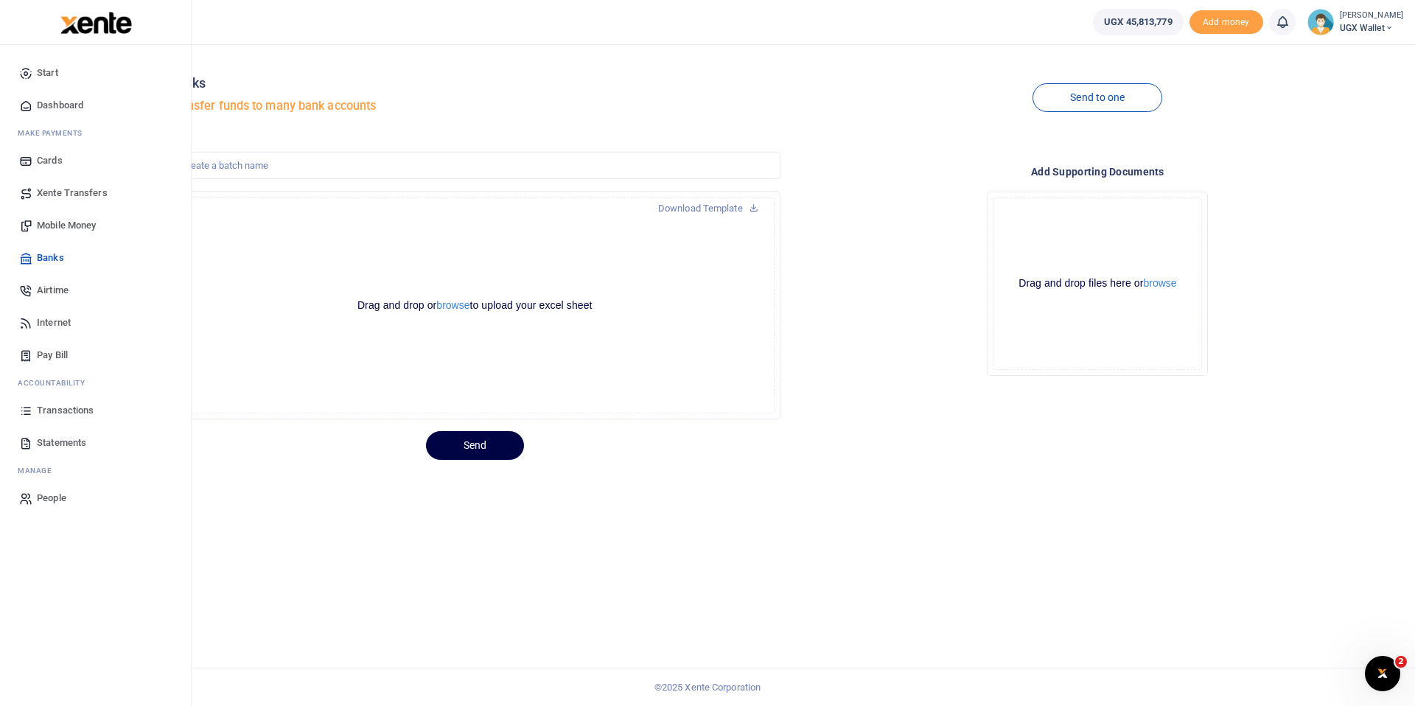
click at [59, 407] on span "Transactions" at bounding box center [65, 410] width 57 height 15
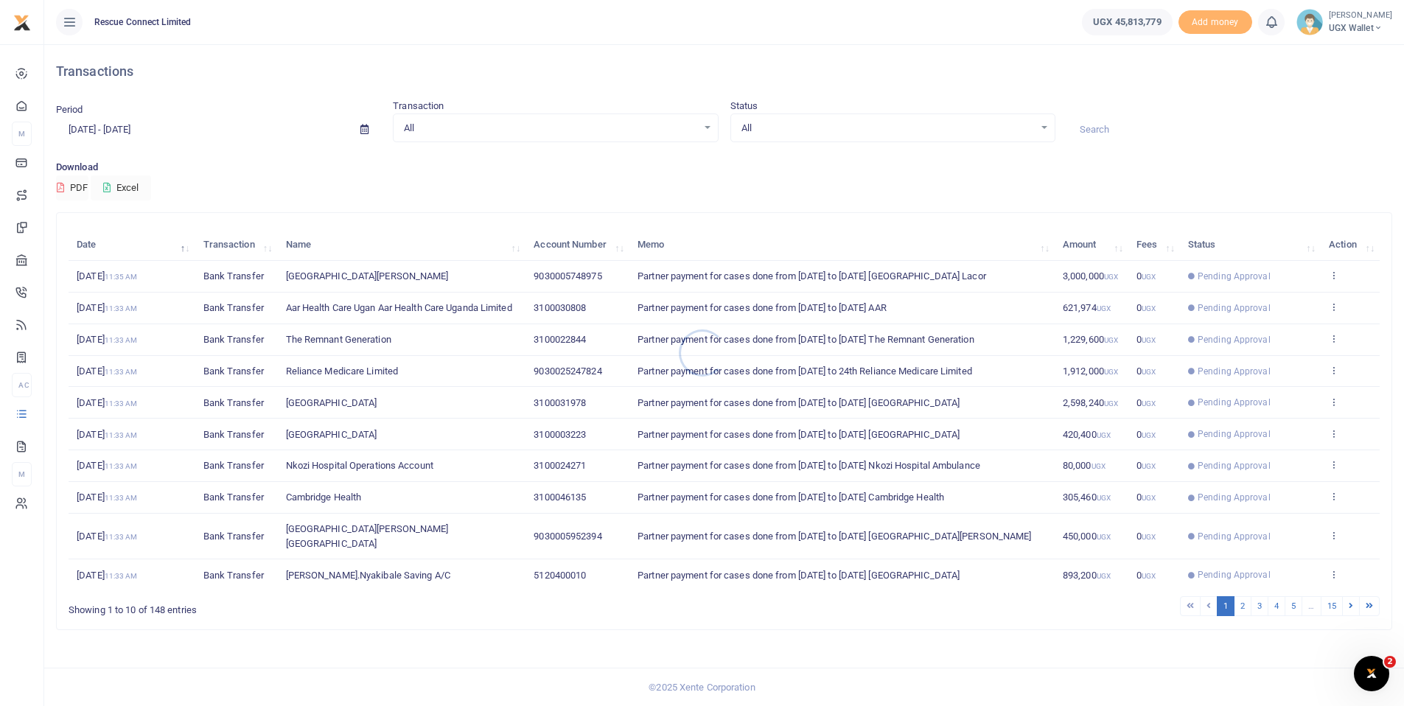
click at [1241, 624] on div at bounding box center [702, 353] width 1404 height 706
click at [1241, 616] on link "2" at bounding box center [1243, 606] width 18 height 20
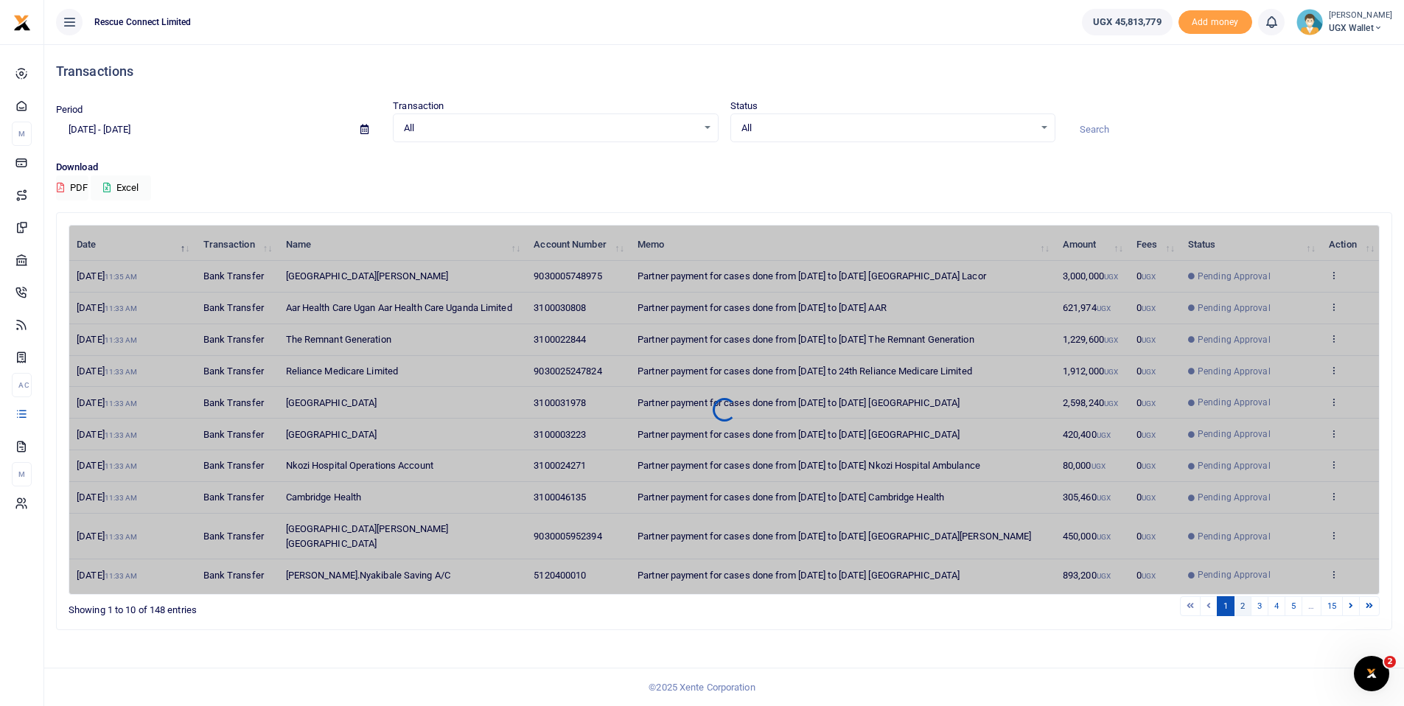
scroll to position [11, 0]
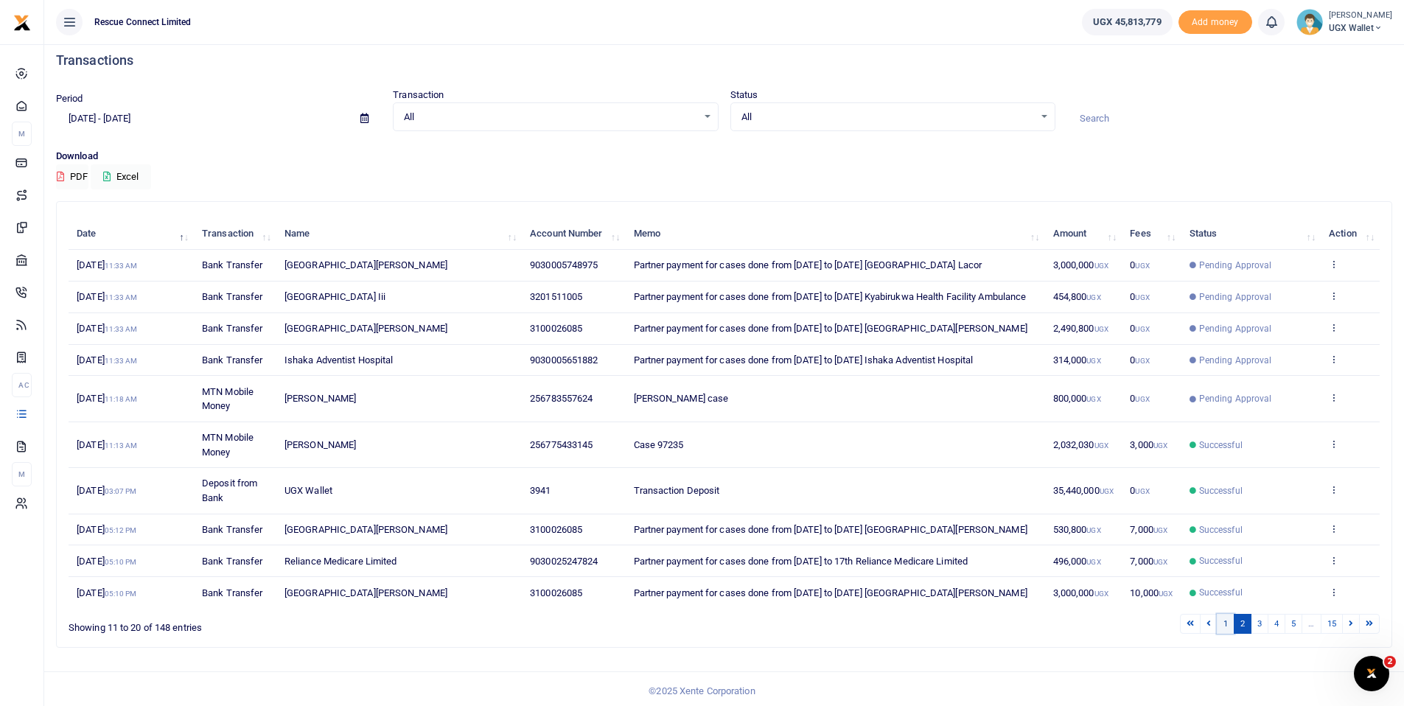
click at [1225, 634] on link "1" at bounding box center [1226, 624] width 18 height 20
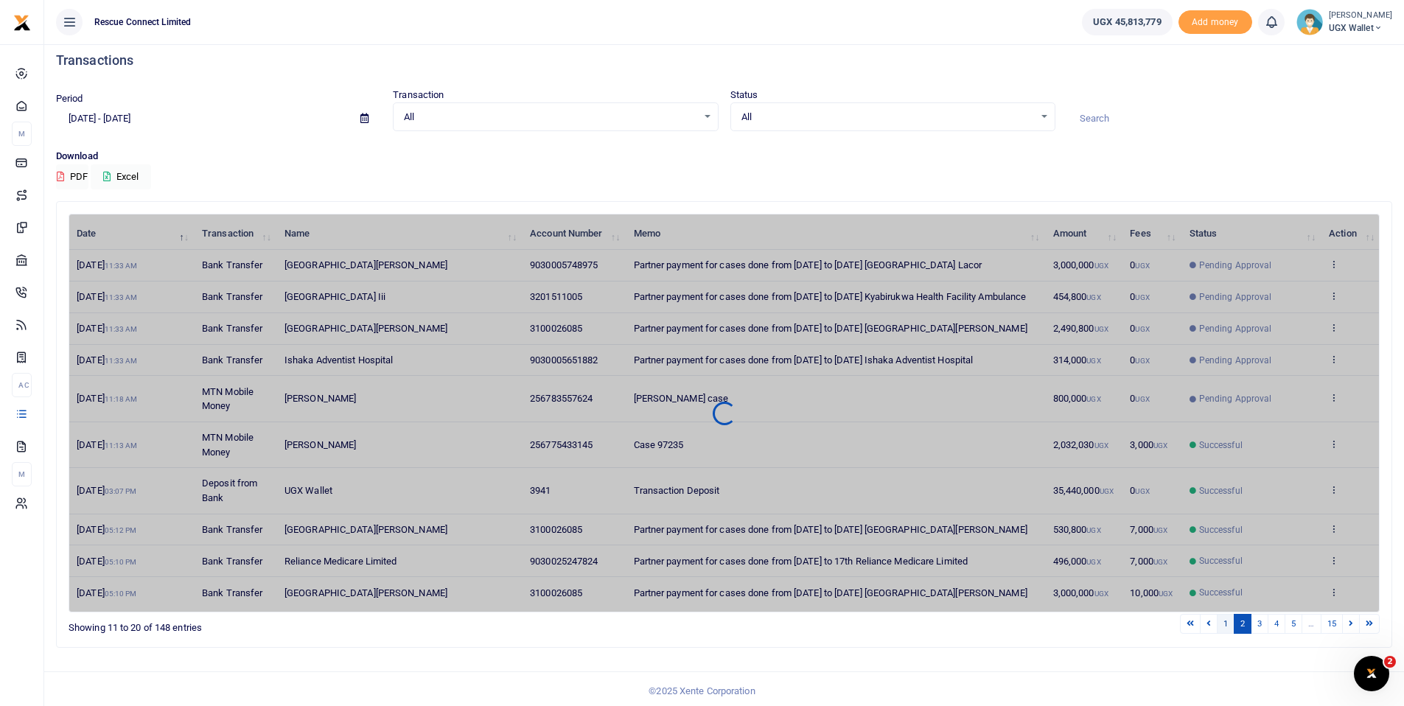
scroll to position [1, 0]
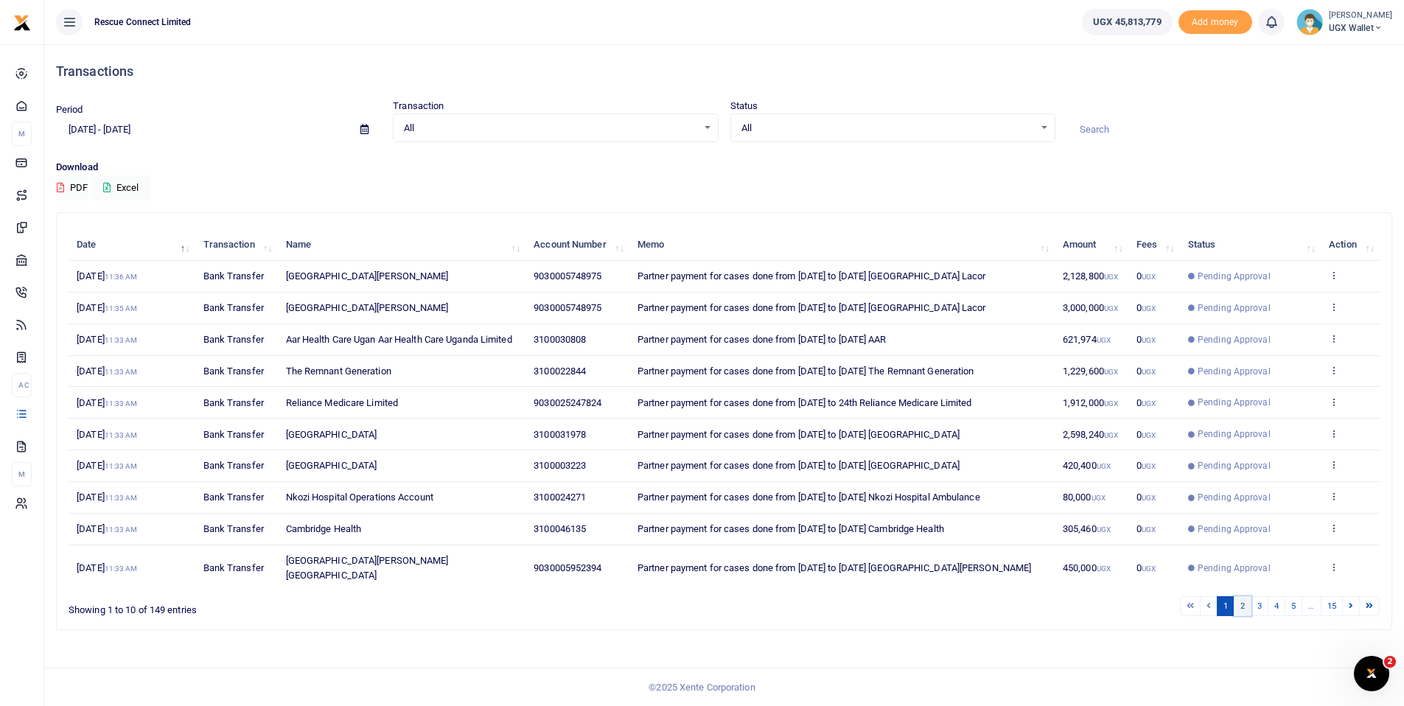
click at [1238, 616] on link "2" at bounding box center [1243, 606] width 18 height 20
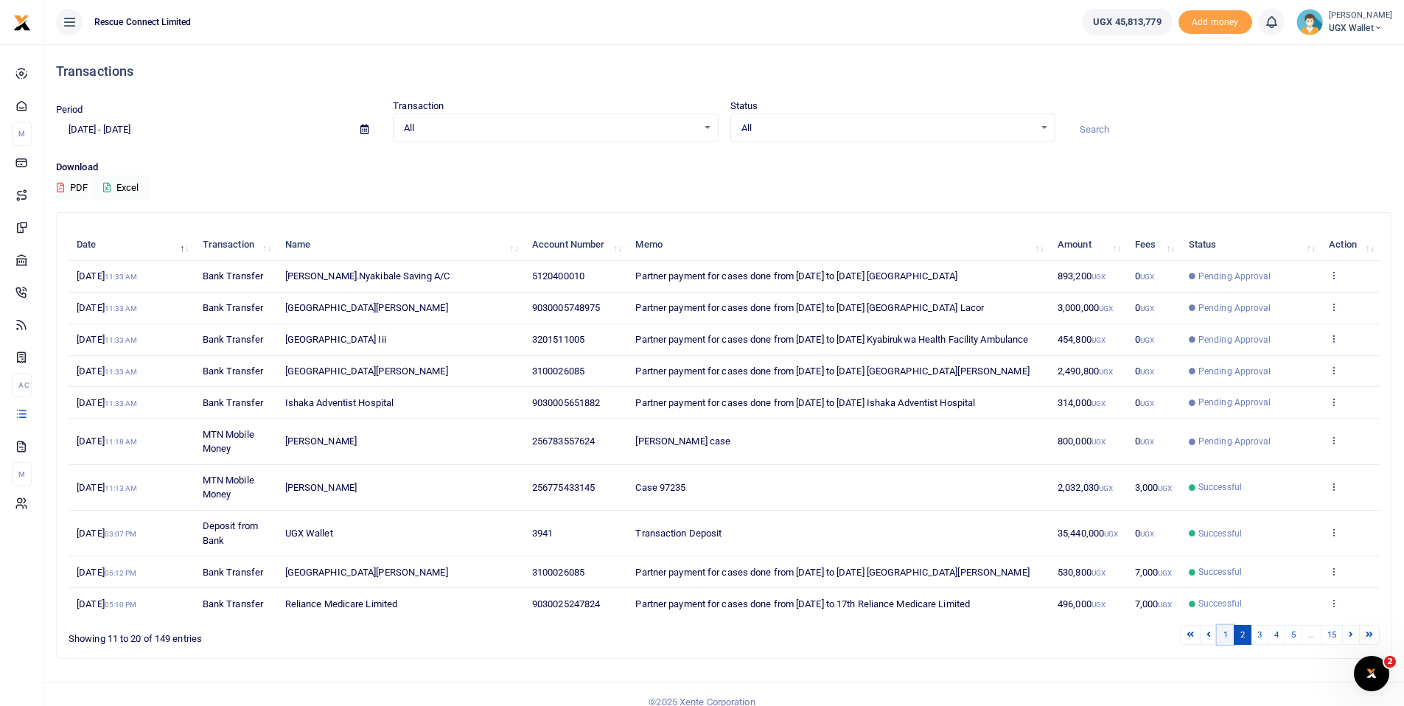
click at [1225, 645] on link "1" at bounding box center [1226, 635] width 18 height 20
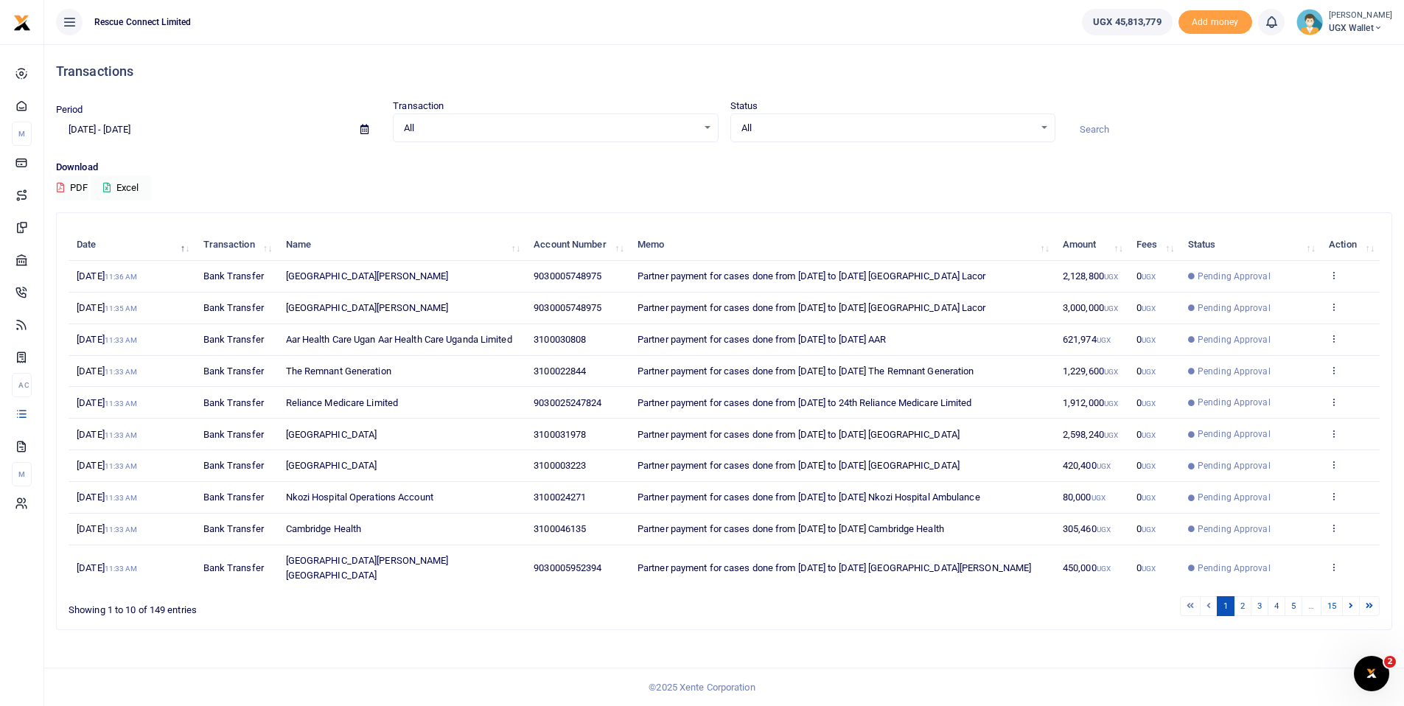
scroll to position [1, 0]
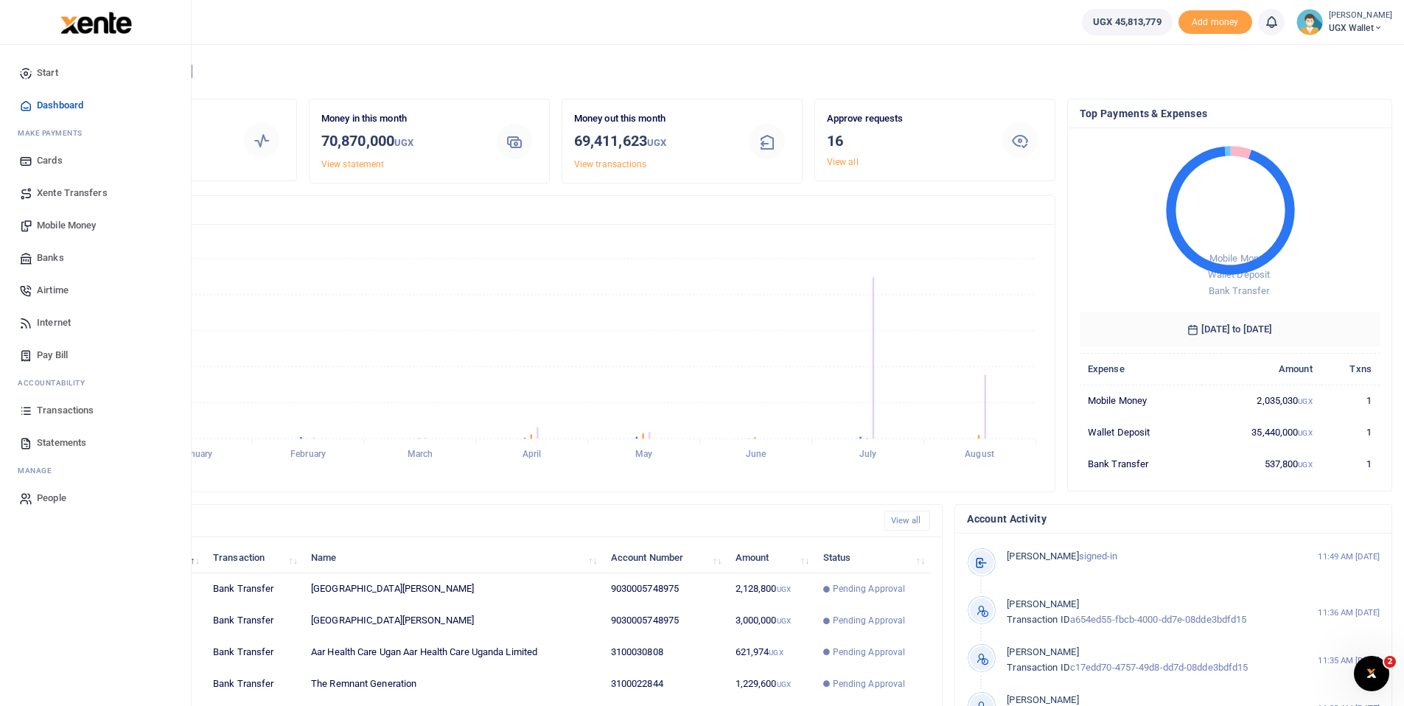
click at [61, 260] on span "Banks" at bounding box center [50, 258] width 27 height 15
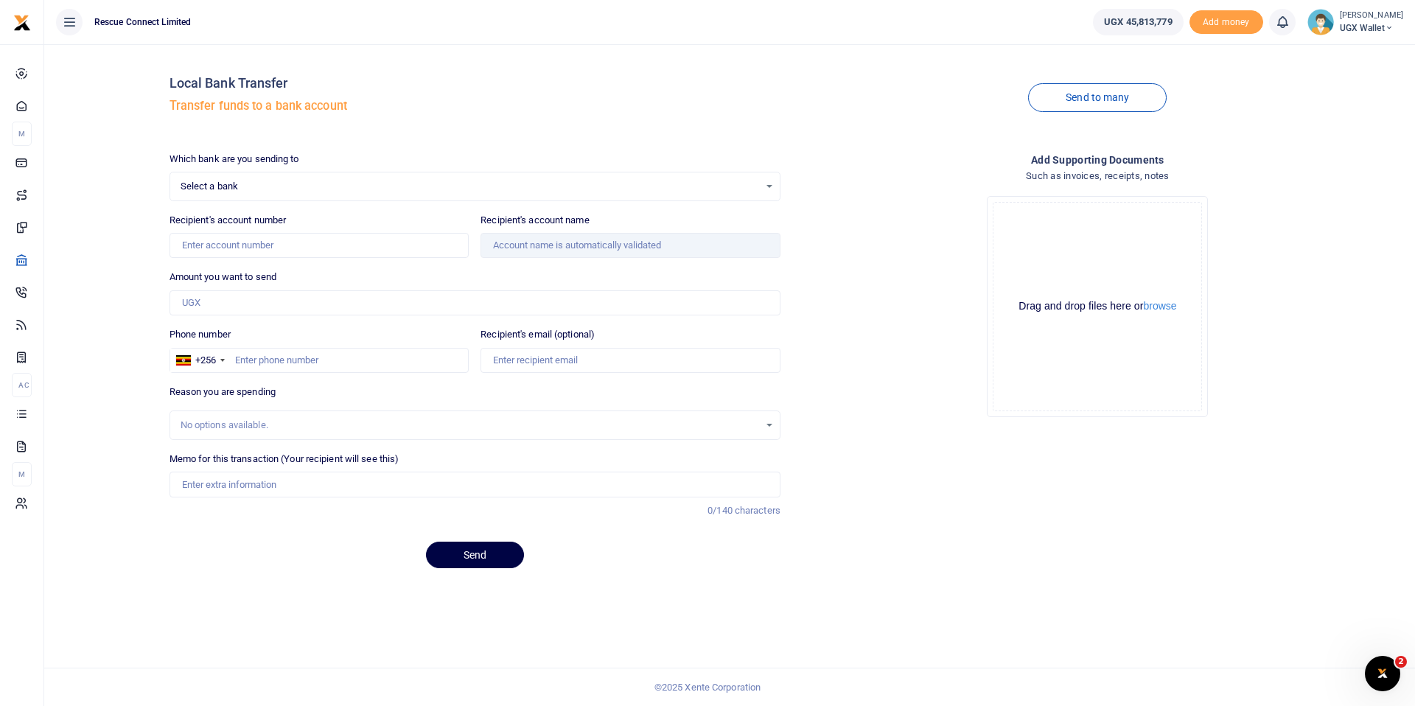
click at [260, 192] on div at bounding box center [707, 353] width 1415 height 706
click at [265, 188] on span "Select a bank" at bounding box center [470, 186] width 579 height 15
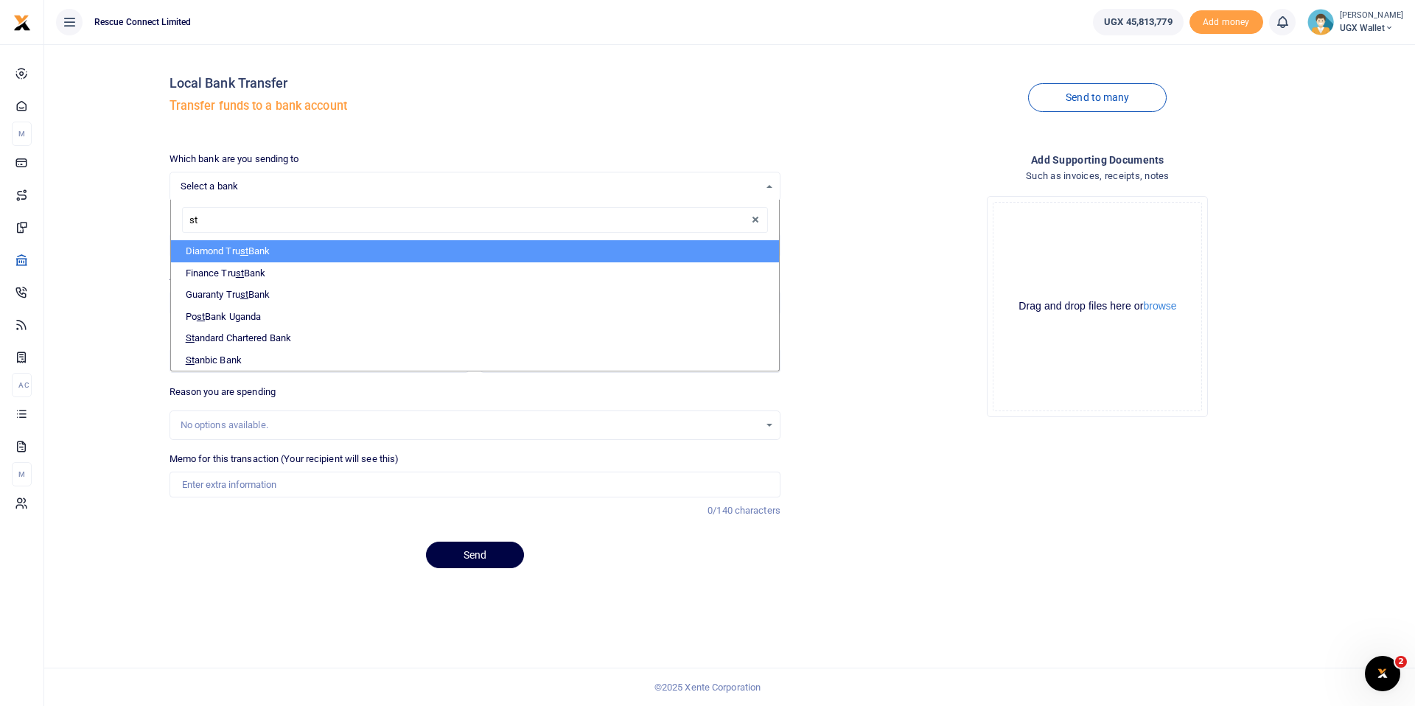
type input "sta"
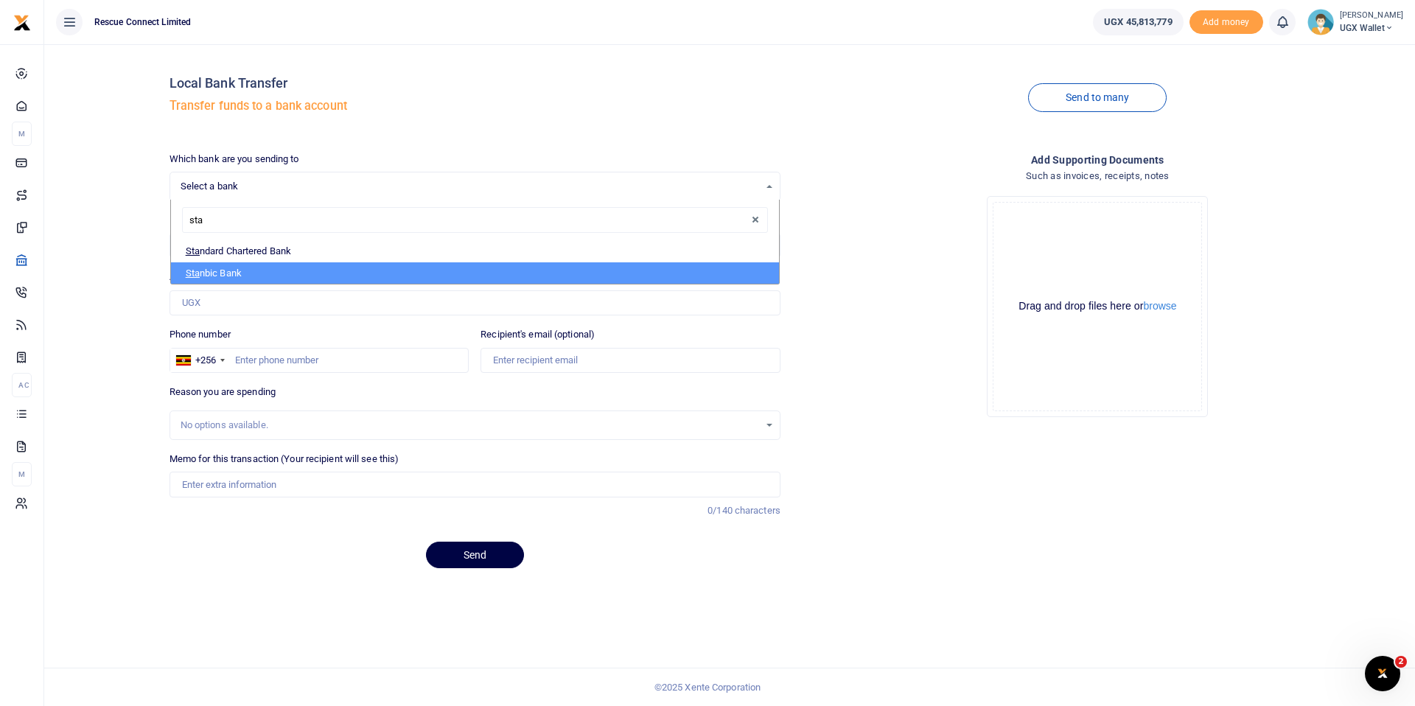
click at [254, 270] on li "Sta nbic Bank" at bounding box center [475, 273] width 608 height 22
select select "STANBIC"
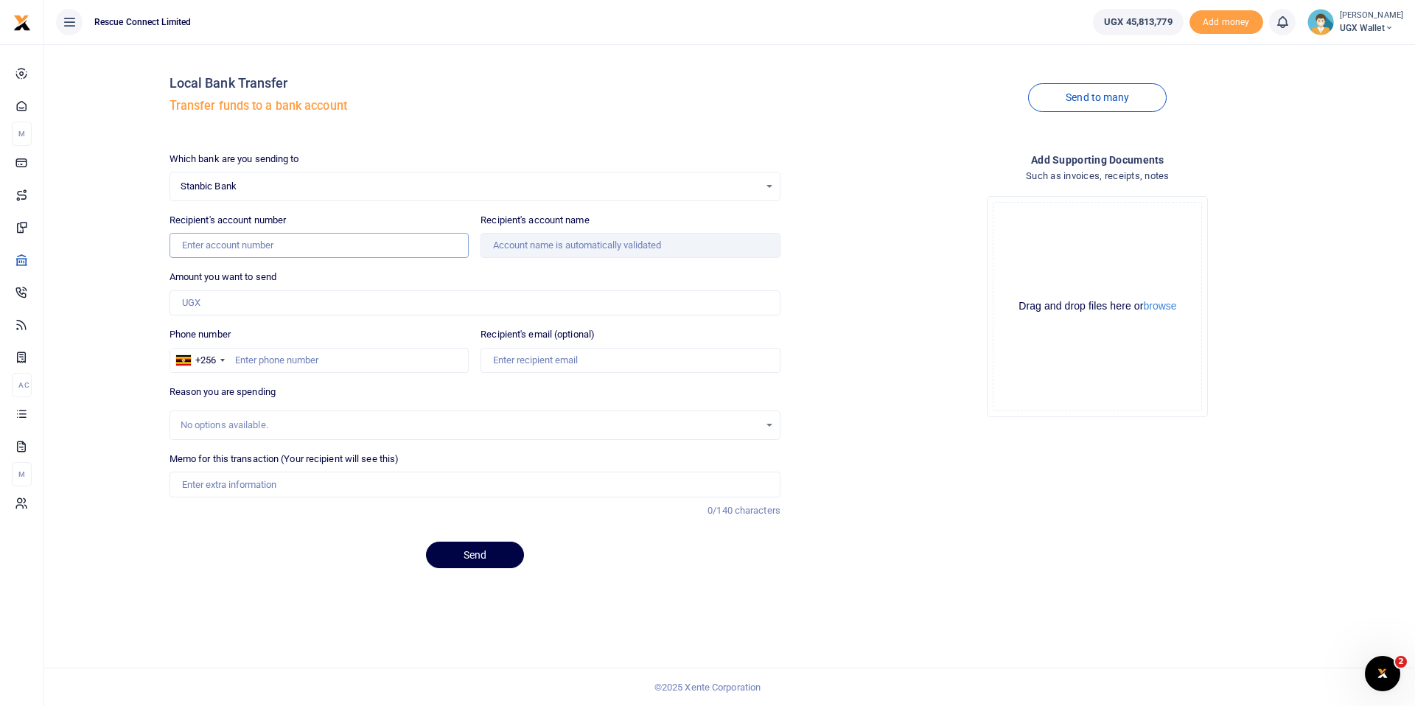
click at [255, 250] on input "Recipient's account number" at bounding box center [320, 245] width 300 height 25
paste input "9030013149886"
type input "9030013149886"
click at [241, 304] on input "Amount you want to send" at bounding box center [475, 302] width 611 height 25
type input "Masindi Kitara Medical Centre"
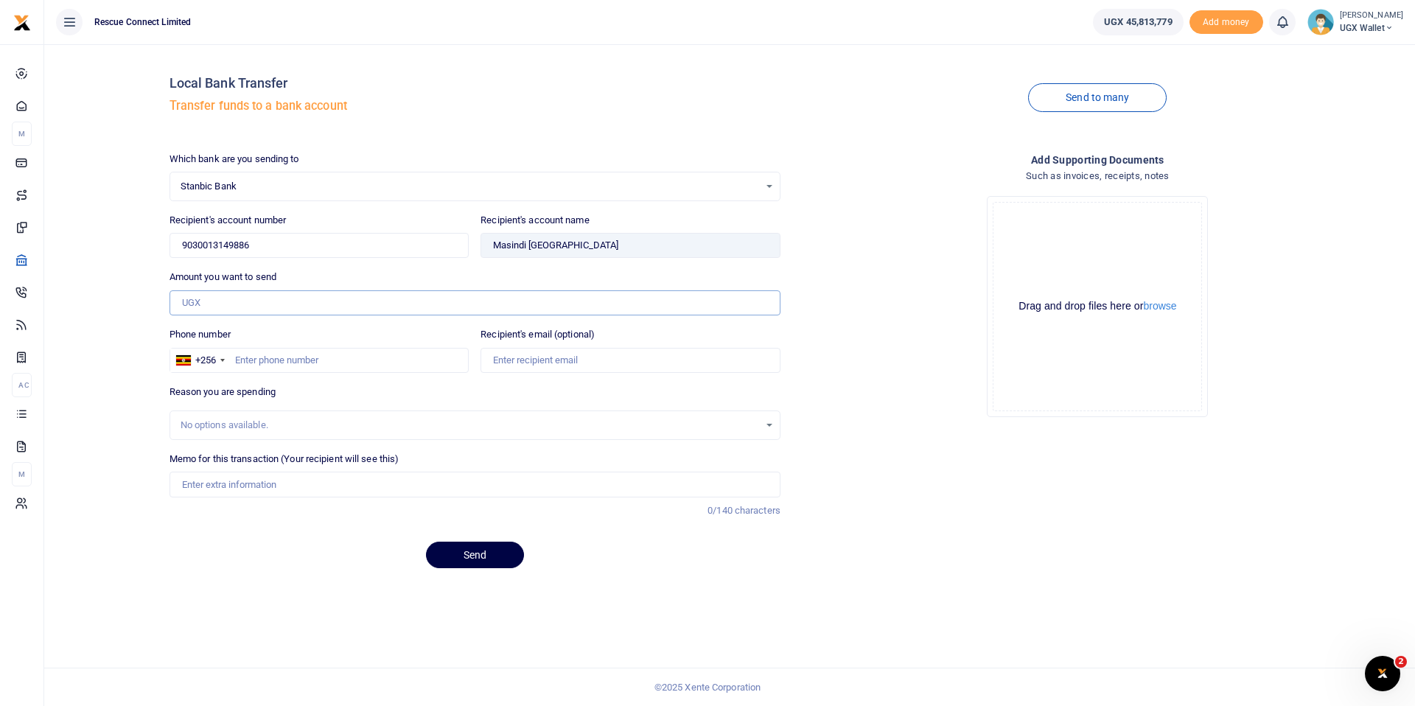
click at [277, 302] on input "Amount you want to send" at bounding box center [475, 302] width 611 height 25
type input "689,400"
click at [299, 355] on input "Phone number" at bounding box center [320, 360] width 300 height 25
paste input "0787675479"
click at [241, 362] on input "0787675479" at bounding box center [320, 360] width 300 height 25
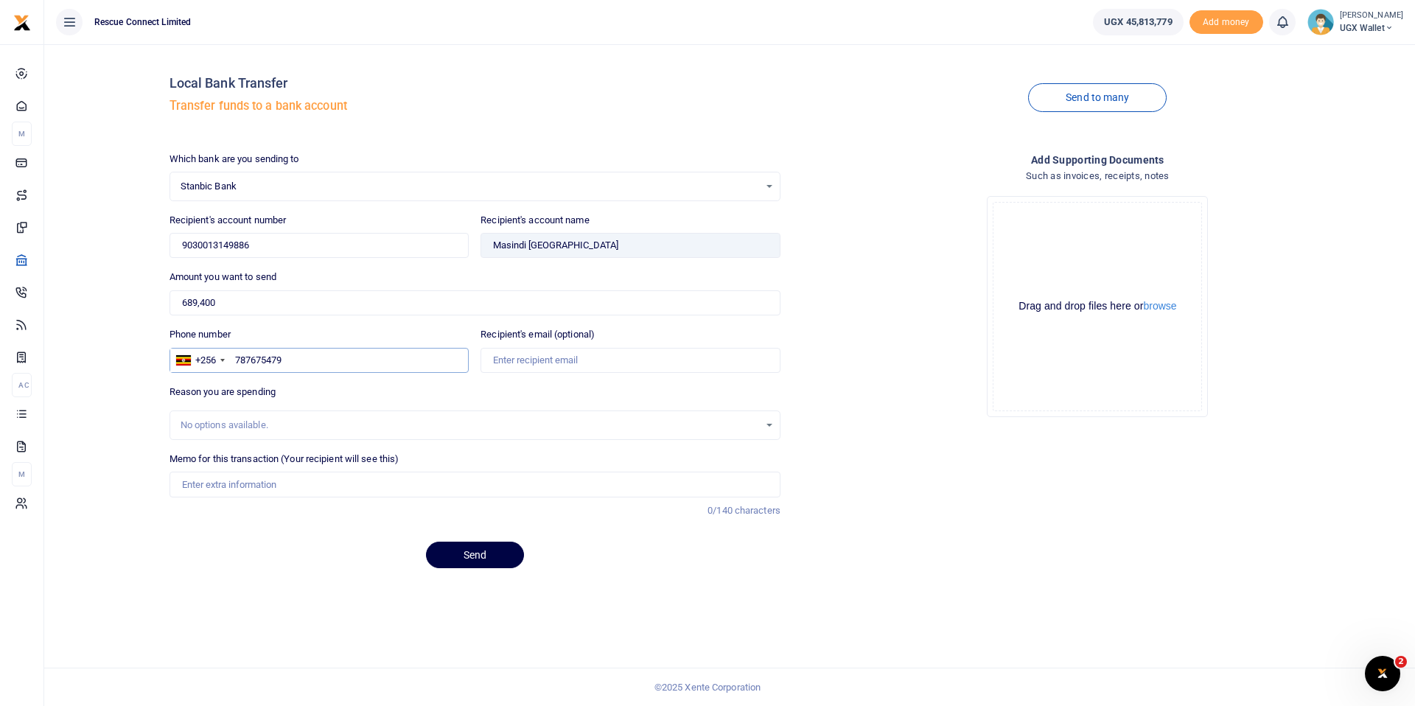
type input "787675479"
click at [295, 481] on input "Memo for this transaction (Your recipient will see this)" at bounding box center [475, 484] width 611 height 25
paste input "Mugabe Leonard"
type input "Mugabe Leonard case"
click at [491, 558] on button "Send" at bounding box center [475, 555] width 98 height 27
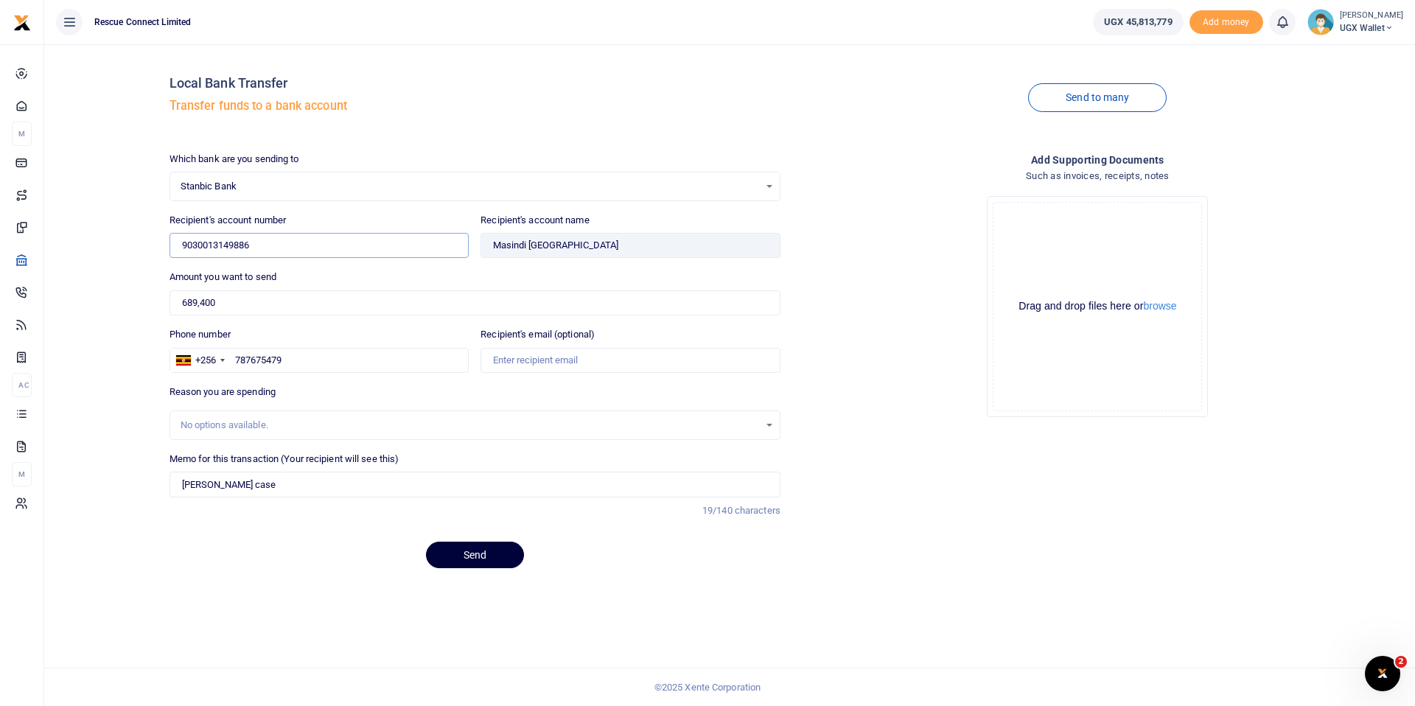
type input "9030013149886"
click at [470, 551] on button "Send" at bounding box center [475, 555] width 98 height 27
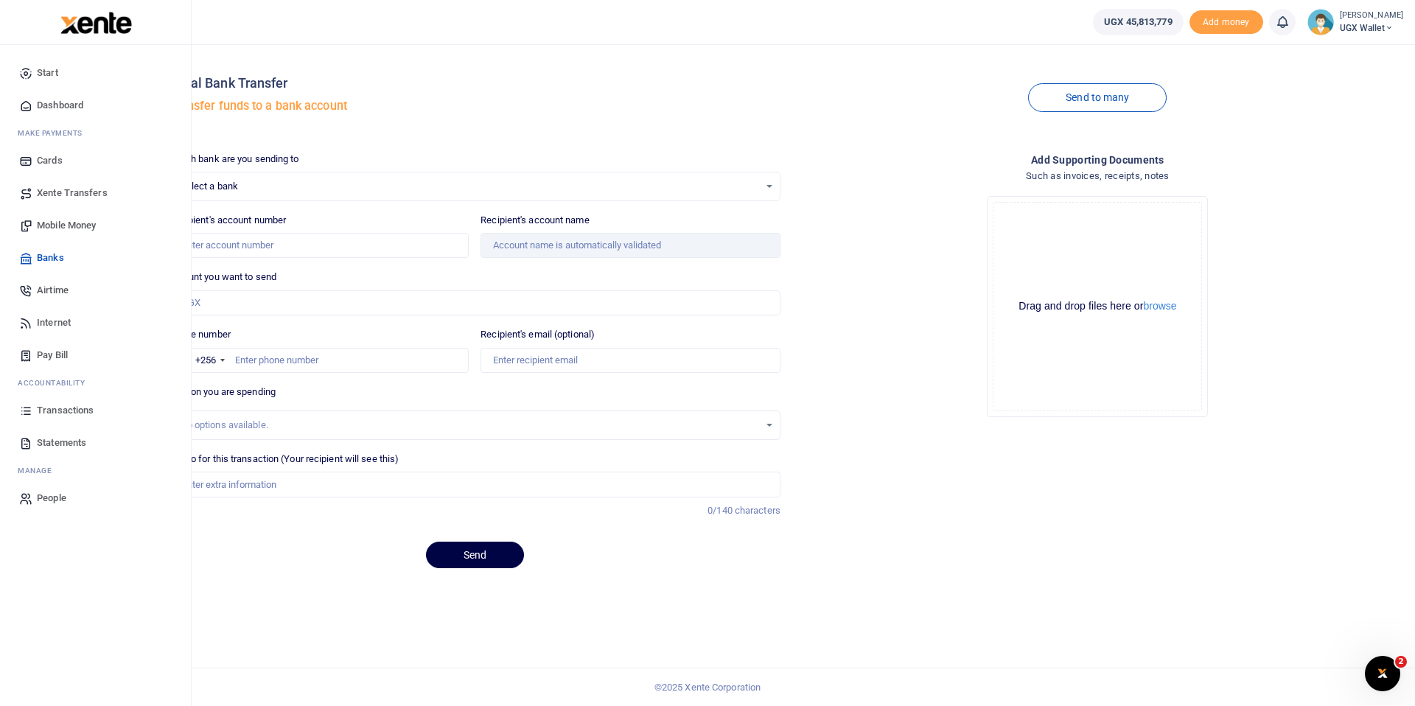
click at [65, 407] on span "Transactions" at bounding box center [65, 410] width 57 height 15
